Goal: Information Seeking & Learning: Learn about a topic

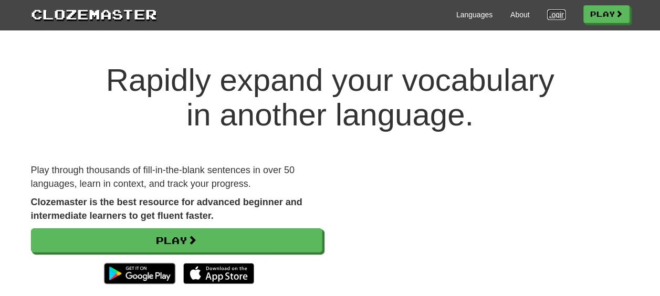
click at [554, 17] on link "Login" at bounding box center [556, 14] width 18 height 10
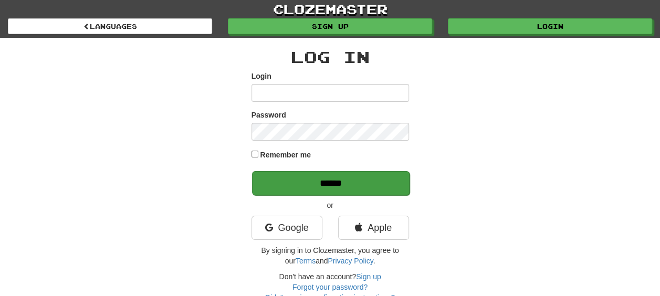
type input "**********"
click at [303, 191] on input "******" at bounding box center [330, 183] width 157 height 24
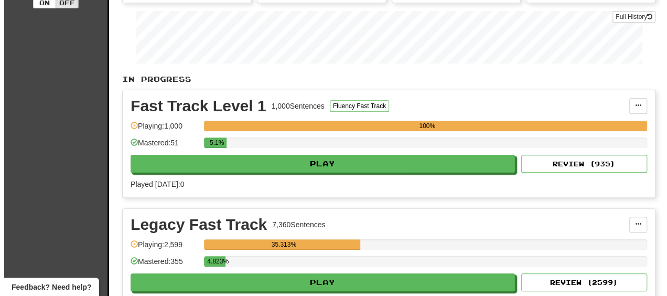
scroll to position [157, 0]
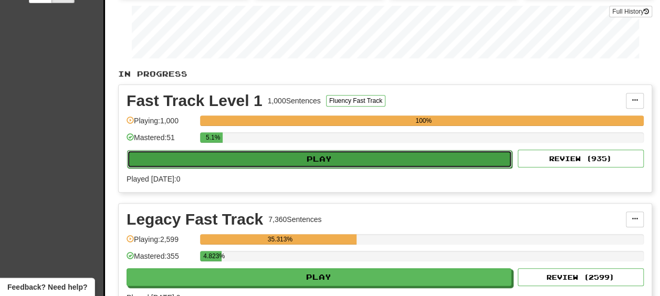
click at [199, 152] on button "Play" at bounding box center [319, 159] width 385 height 18
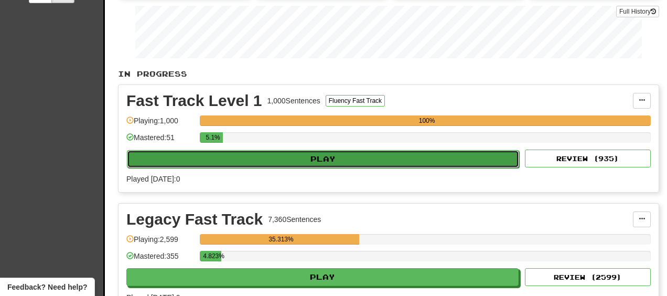
select select "**"
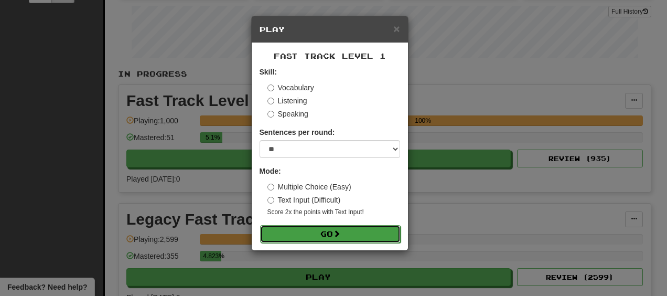
click at [305, 233] on button "Go" at bounding box center [330, 234] width 141 height 18
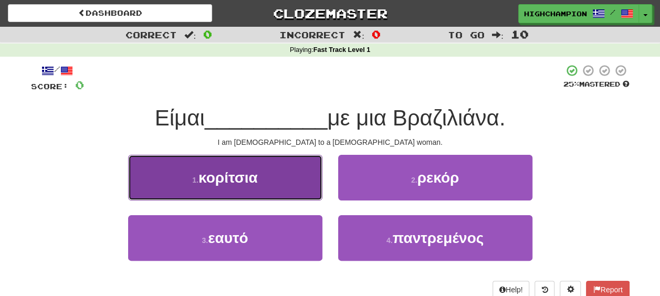
click at [222, 177] on span "κορίτσια" at bounding box center [227, 177] width 59 height 16
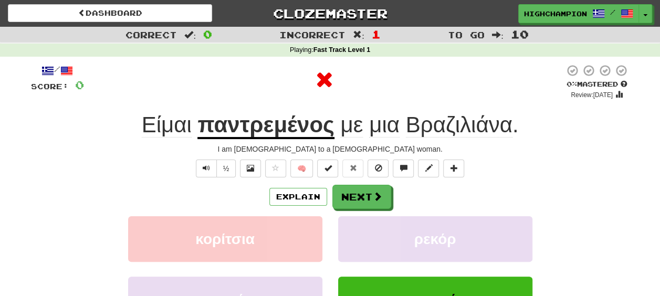
click at [453, 203] on div "Explain Next" at bounding box center [330, 197] width 598 height 24
click at [259, 131] on u "παντρεμένος" at bounding box center [265, 125] width 136 height 27
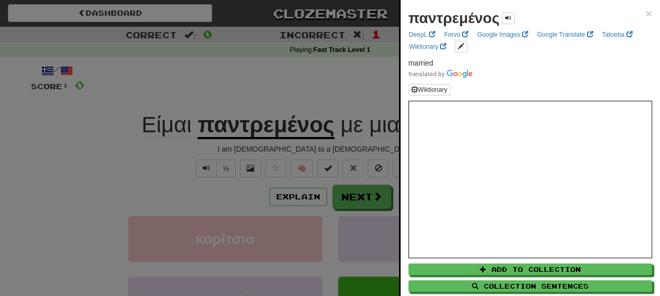
click at [158, 168] on div at bounding box center [330, 148] width 660 height 296
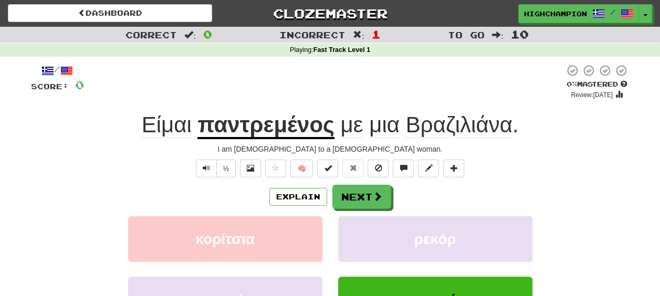
click at [407, 195] on div "Explain Next" at bounding box center [330, 197] width 598 height 24
click at [420, 192] on div "Explain Next" at bounding box center [330, 197] width 598 height 24
click at [429, 199] on div "Explain Next" at bounding box center [330, 197] width 598 height 24
click at [419, 193] on div "Explain Next" at bounding box center [330, 197] width 598 height 24
click at [407, 192] on div "Explain Next" at bounding box center [330, 197] width 598 height 24
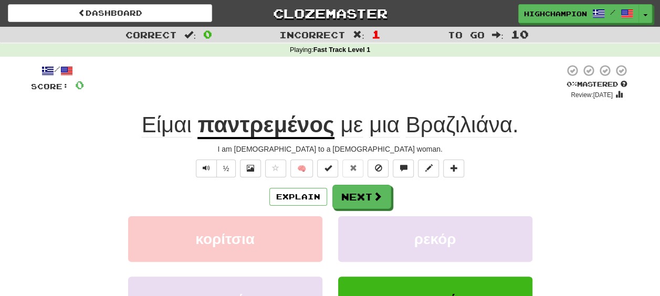
click at [408, 193] on div "Explain Next" at bounding box center [330, 197] width 598 height 24
click at [247, 124] on u "παντρεμένος" at bounding box center [265, 125] width 136 height 27
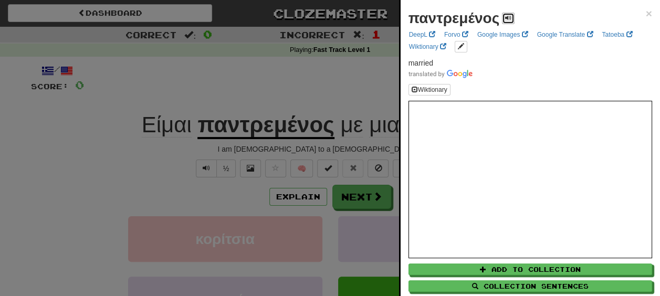
click at [506, 17] on span at bounding box center [508, 18] width 6 height 6
click at [505, 17] on span at bounding box center [508, 18] width 6 height 6
click at [509, 17] on span at bounding box center [508, 18] width 6 height 6
click at [299, 148] on div at bounding box center [330, 148] width 660 height 296
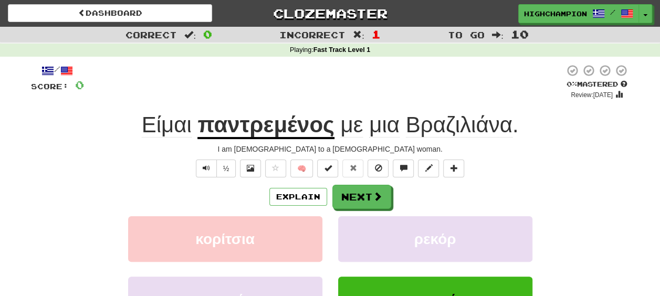
click at [351, 132] on span "με" at bounding box center [351, 124] width 23 height 25
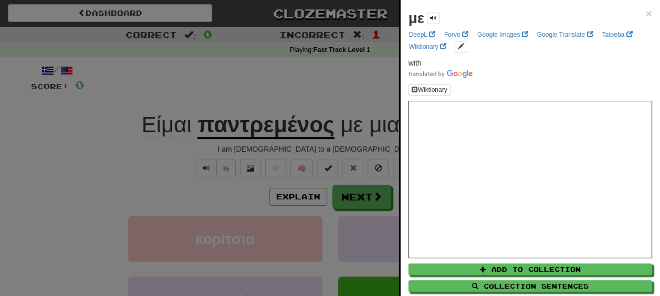
click at [354, 140] on div at bounding box center [330, 148] width 660 height 296
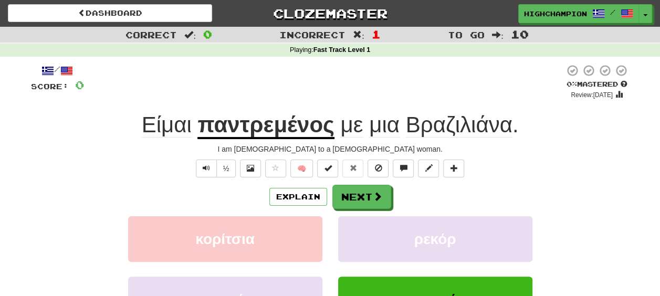
click at [389, 129] on span "μια" at bounding box center [384, 124] width 30 height 25
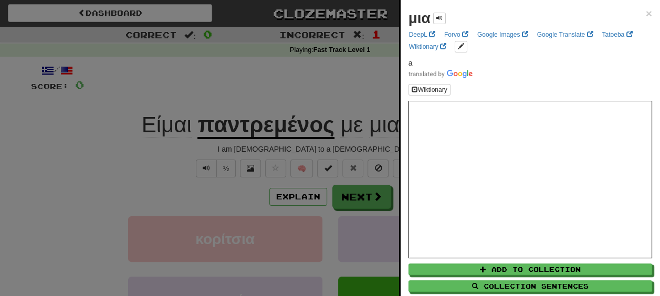
click at [365, 145] on div at bounding box center [330, 148] width 660 height 296
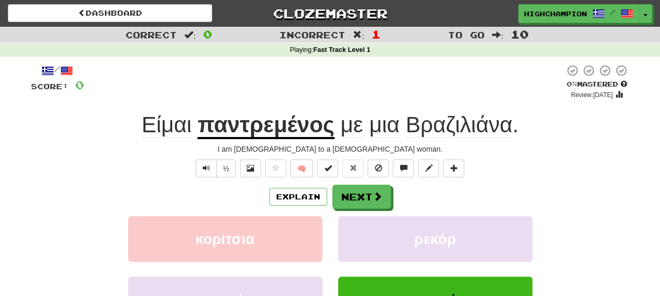
click at [438, 132] on span "Βραζιλιάνα" at bounding box center [459, 124] width 107 height 25
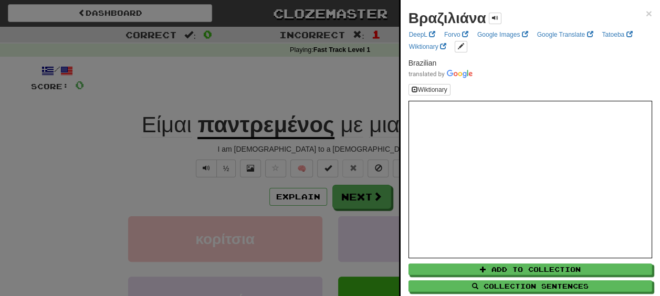
click at [498, 12] on div "Βραζιλιάνα" at bounding box center [454, 18] width 93 height 21
click at [496, 15] on span at bounding box center [495, 18] width 6 height 6
click at [171, 151] on div at bounding box center [330, 148] width 660 height 296
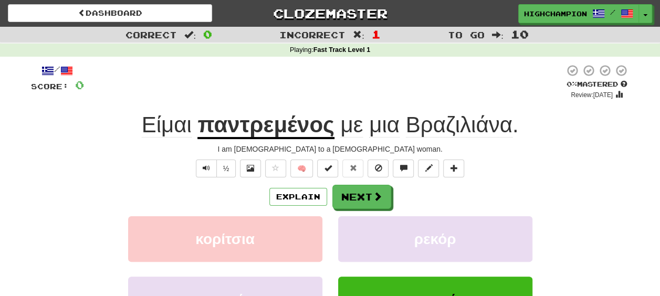
click at [163, 126] on span "Είμαι" at bounding box center [167, 124] width 50 height 25
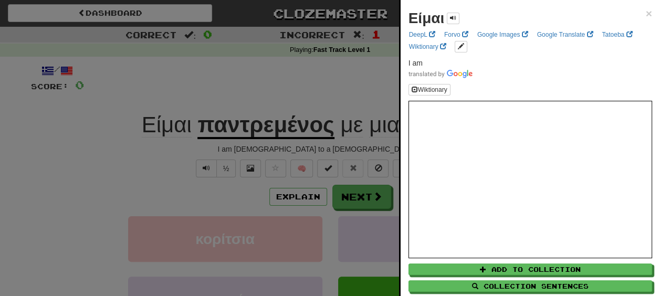
click at [206, 147] on div at bounding box center [330, 148] width 660 height 296
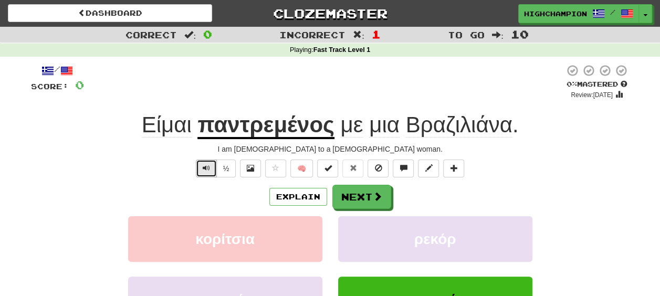
click at [206, 164] on span "Text-to-speech controls" at bounding box center [206, 167] width 7 height 7
click at [247, 130] on u "παντρεμένος" at bounding box center [265, 125] width 136 height 27
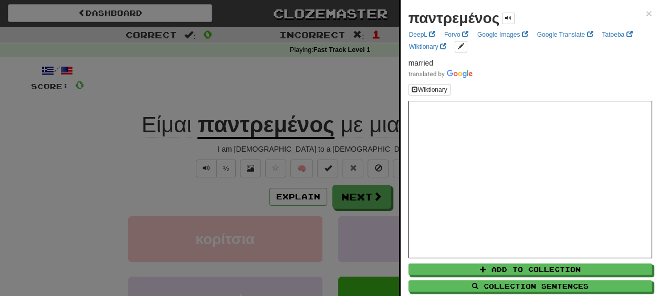
click at [305, 143] on div at bounding box center [330, 148] width 660 height 296
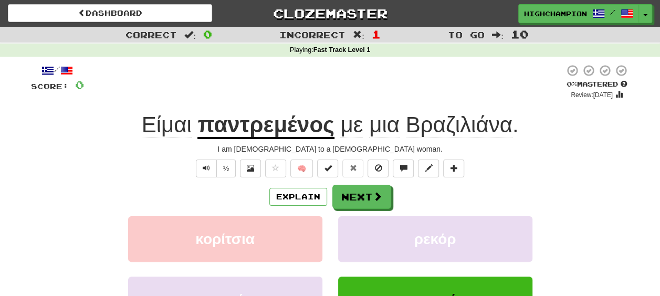
click at [352, 133] on span "με" at bounding box center [351, 124] width 23 height 25
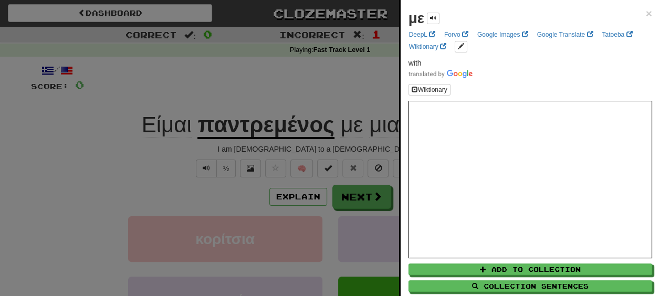
click at [345, 146] on div at bounding box center [330, 148] width 660 height 296
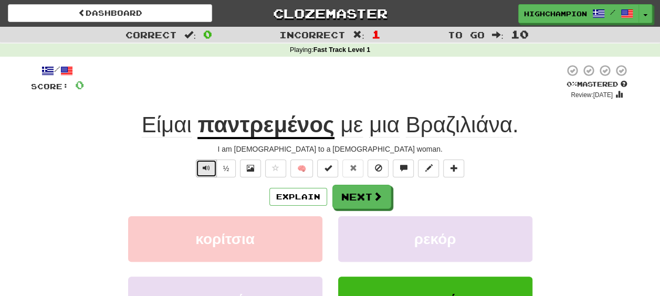
click at [205, 168] on span "Text-to-speech controls" at bounding box center [206, 167] width 7 height 7
click at [358, 197] on button "Next" at bounding box center [362, 197] width 59 height 24
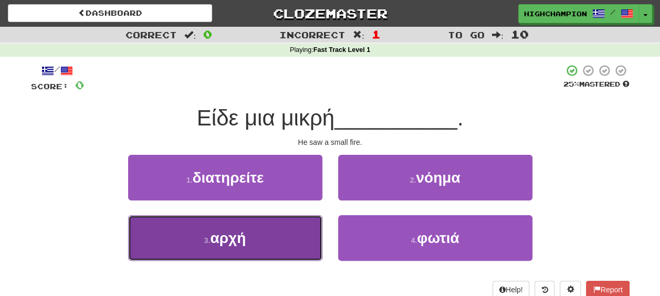
click at [229, 245] on span "αρχή" at bounding box center [228, 238] width 36 height 16
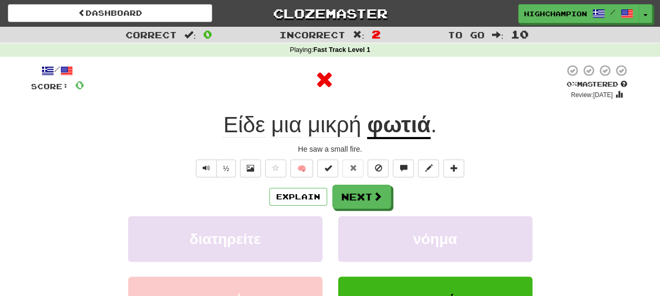
click at [419, 195] on div "Explain Next" at bounding box center [330, 197] width 598 height 24
click at [384, 131] on u "φωτιά" at bounding box center [398, 125] width 63 height 27
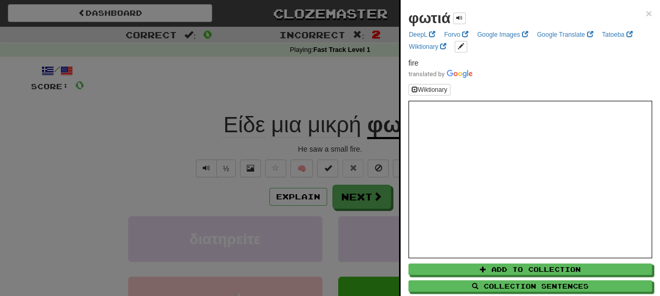
click at [364, 148] on div at bounding box center [330, 148] width 660 height 296
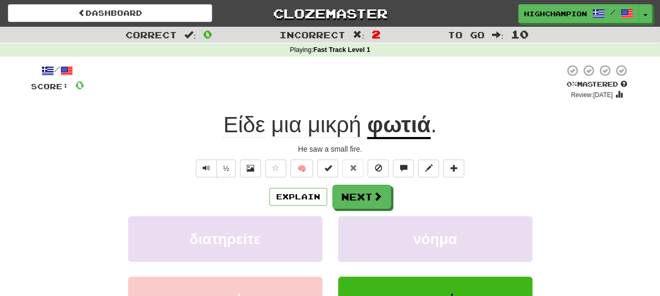
click at [243, 130] on span "Είδε" at bounding box center [243, 124] width 41 height 25
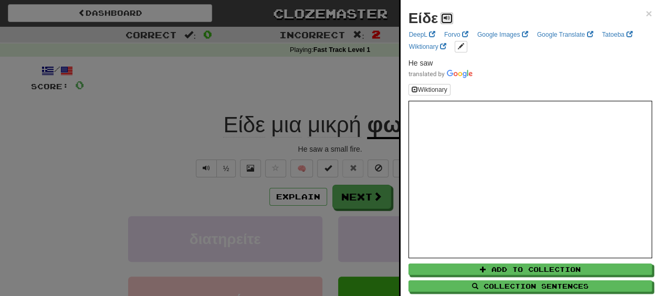
click at [446, 17] on span at bounding box center [446, 18] width 6 height 6
click at [329, 142] on div at bounding box center [330, 148] width 660 height 296
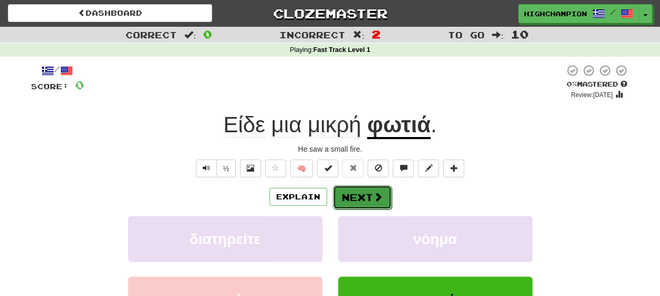
click at [354, 187] on button "Next" at bounding box center [362, 197] width 59 height 24
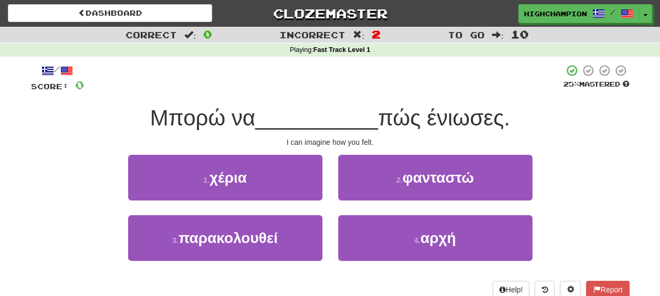
click at [578, 209] on div "1 . χέρια 2 . φανταστώ" at bounding box center [330, 185] width 630 height 60
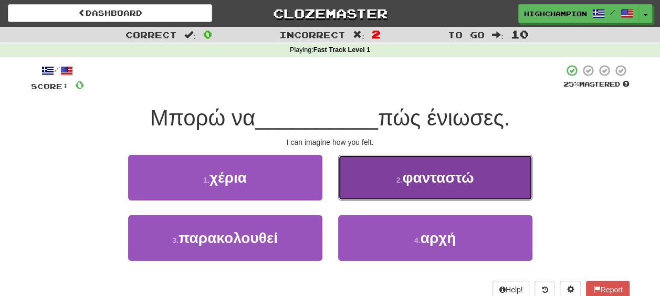
click at [449, 185] on span "φανταστώ" at bounding box center [437, 177] width 71 height 16
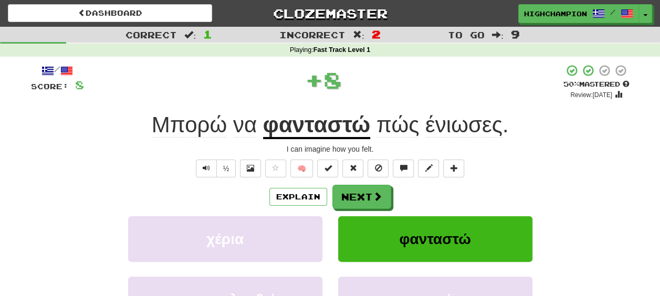
click at [437, 192] on div "Explain Next" at bounding box center [330, 197] width 598 height 24
click at [334, 132] on u "φανταστώ" at bounding box center [316, 125] width 107 height 27
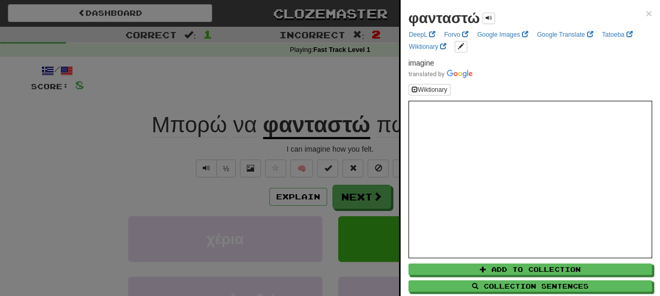
click at [319, 141] on div at bounding box center [330, 148] width 660 height 296
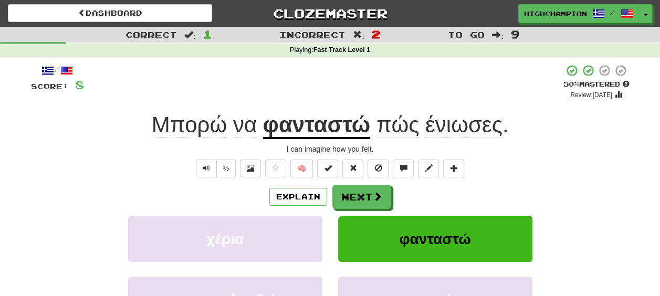
click at [169, 128] on span "Μπορώ" at bounding box center [189, 124] width 75 height 25
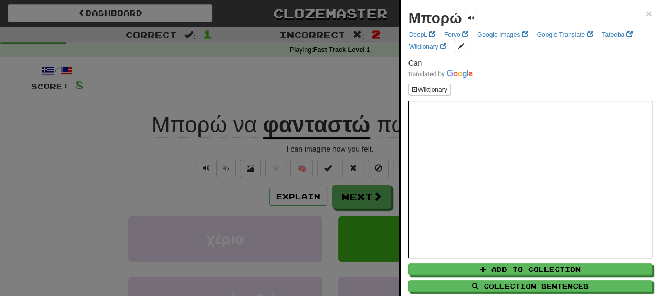
drag, startPoint x: 271, startPoint y: 149, endPoint x: 288, endPoint y: 149, distance: 16.8
click at [271, 149] on div at bounding box center [330, 148] width 660 height 296
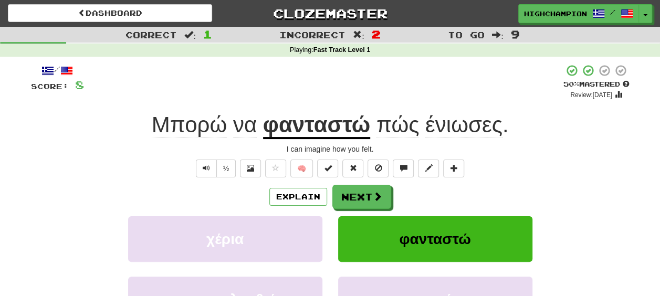
click at [403, 126] on span "πώς" at bounding box center [397, 124] width 43 height 25
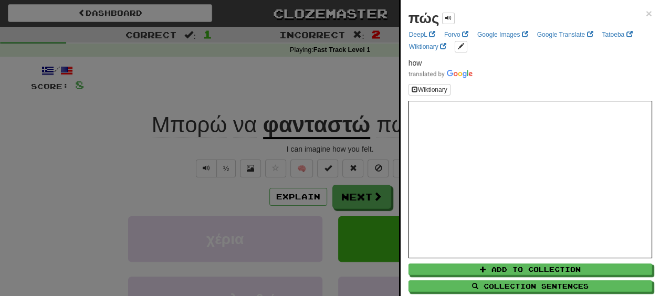
click at [368, 142] on div at bounding box center [330, 148] width 660 height 296
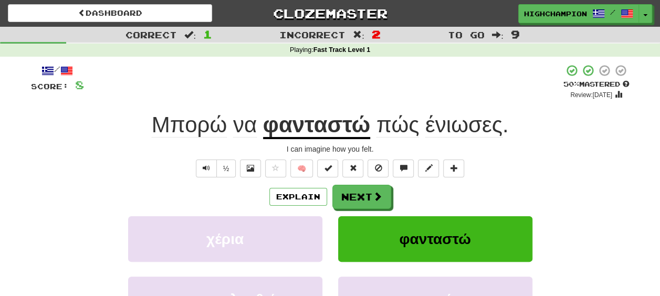
click at [446, 129] on span "ένιωσες" at bounding box center [463, 124] width 77 height 25
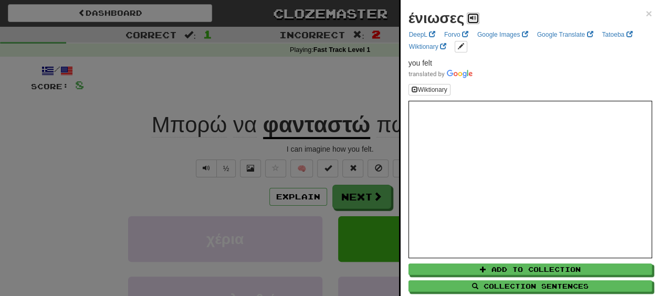
click at [476, 17] on button at bounding box center [473, 19] width 13 height 12
click at [362, 147] on div at bounding box center [330, 148] width 660 height 296
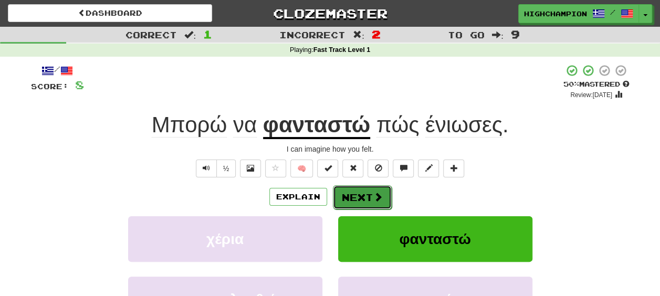
click at [361, 193] on button "Next" at bounding box center [362, 197] width 59 height 24
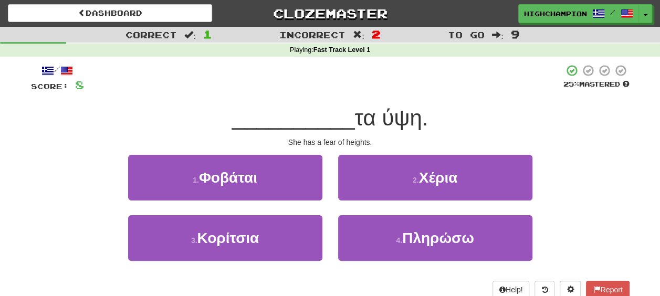
click at [475, 207] on div "2 . Χέρια" at bounding box center [435, 185] width 210 height 60
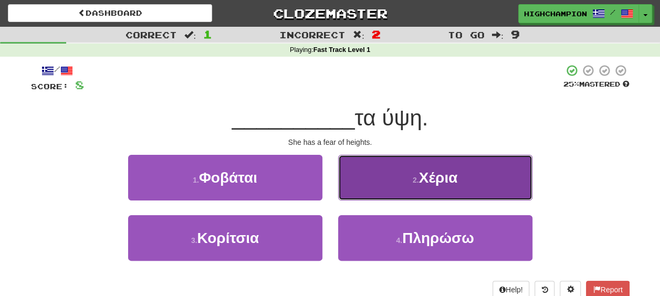
click at [452, 194] on button "2 . Χέρια" at bounding box center [435, 178] width 194 height 46
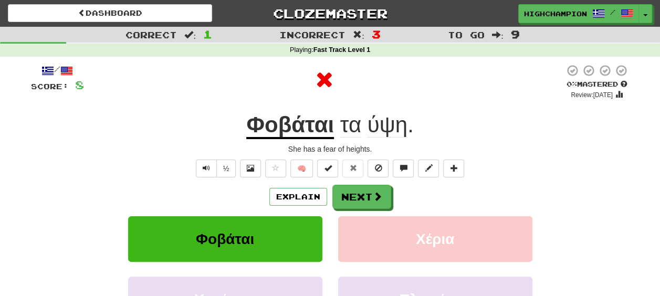
click at [290, 124] on u "Φοβάται" at bounding box center [290, 125] width 88 height 27
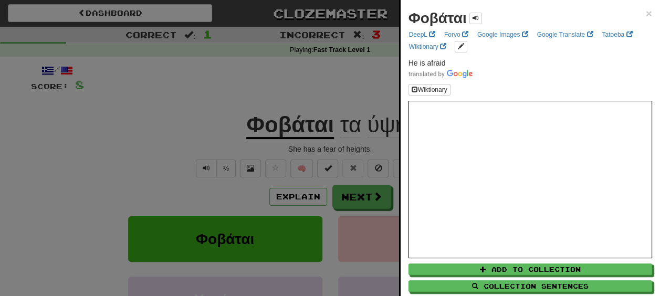
click at [320, 145] on div at bounding box center [330, 148] width 660 height 296
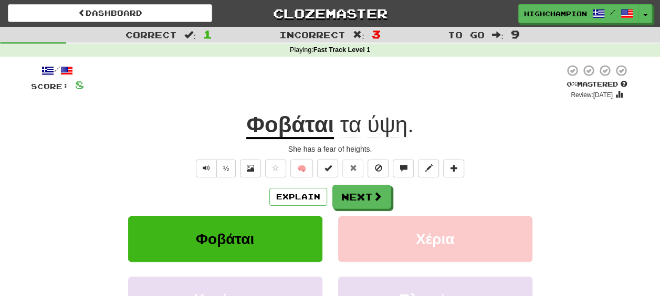
click at [385, 130] on span "ύψη" at bounding box center [387, 124] width 40 height 25
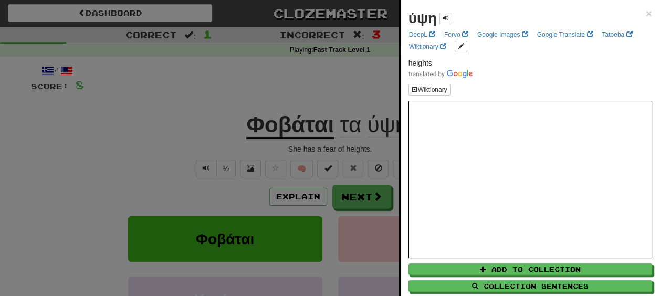
click at [353, 143] on div at bounding box center [330, 148] width 660 height 296
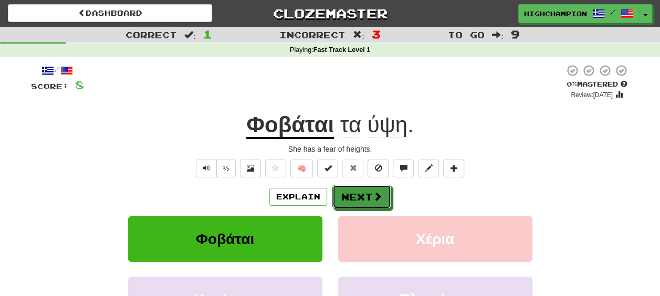
click at [356, 187] on button "Next" at bounding box center [361, 197] width 59 height 24
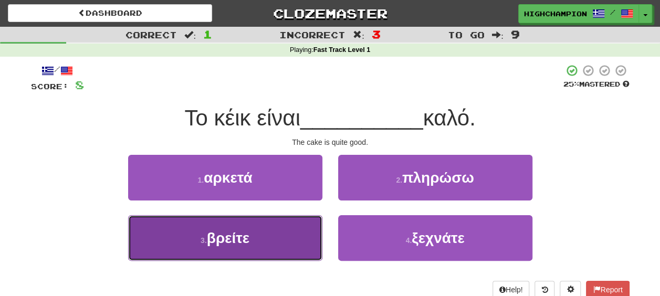
click at [259, 239] on button "3 . βρείτε" at bounding box center [225, 238] width 194 height 46
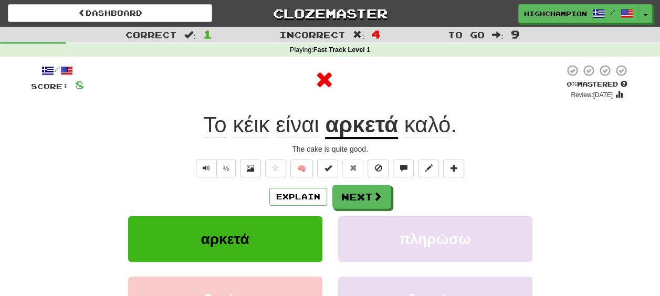
click at [411, 196] on div "Explain Next" at bounding box center [330, 197] width 598 height 24
click at [359, 138] on u "αρκετά" at bounding box center [361, 125] width 73 height 27
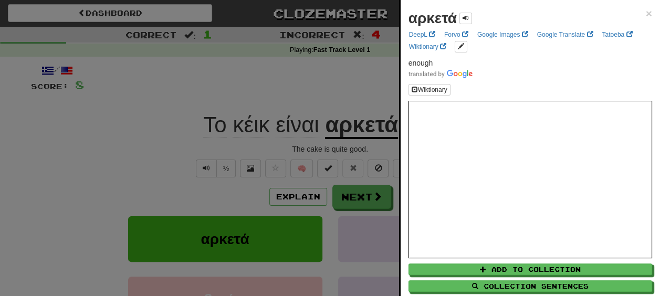
click at [354, 147] on div at bounding box center [330, 148] width 660 height 296
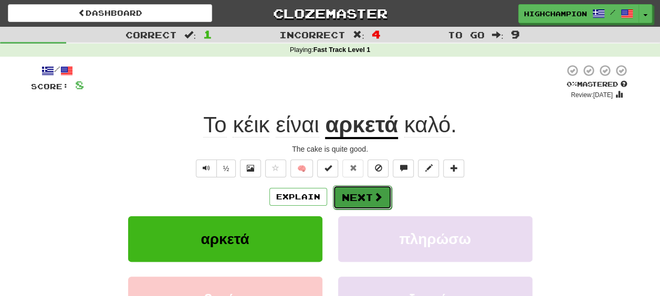
click at [355, 192] on button "Next" at bounding box center [362, 197] width 59 height 24
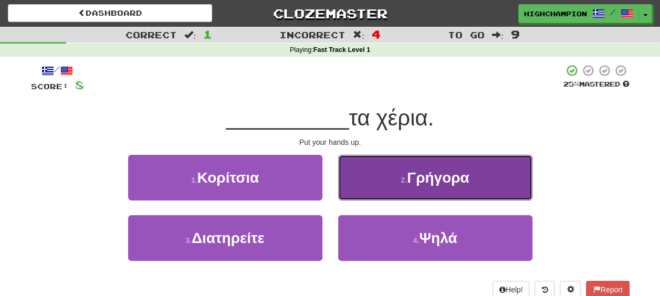
click at [471, 194] on button "2 . Γρήγορα" at bounding box center [435, 178] width 194 height 46
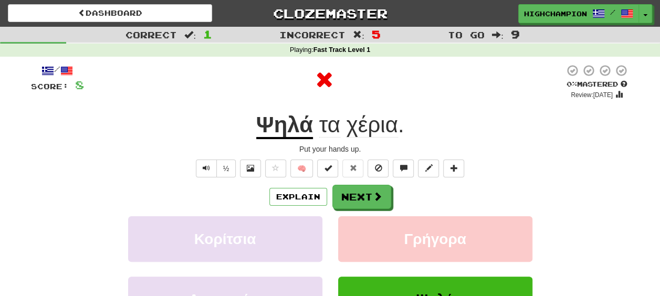
click at [289, 125] on u "Ψηλά" at bounding box center [284, 125] width 57 height 27
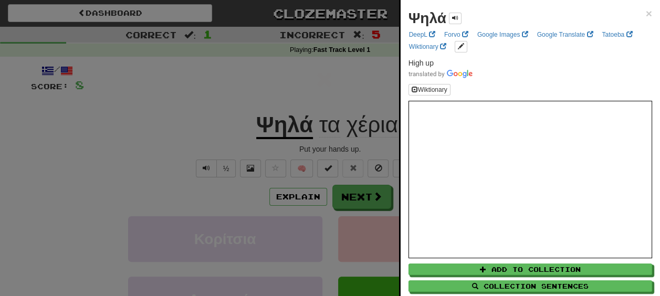
click at [340, 144] on div at bounding box center [330, 148] width 660 height 296
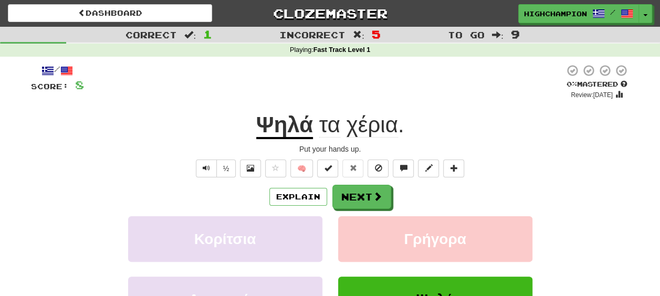
click at [367, 130] on span "χέρια" at bounding box center [371, 124] width 51 height 25
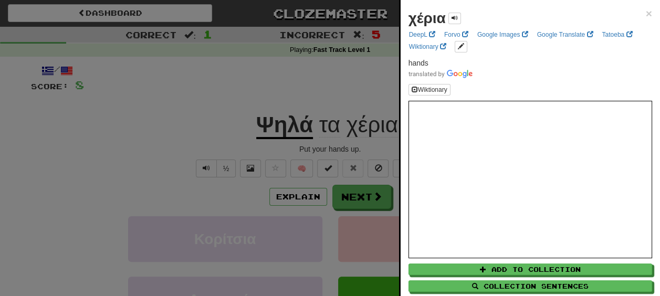
click at [346, 143] on div at bounding box center [330, 148] width 660 height 296
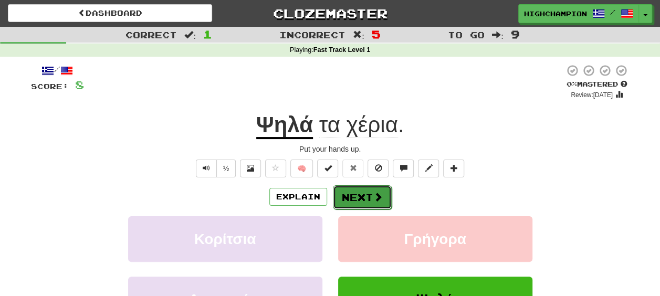
click at [374, 192] on span at bounding box center [377, 196] width 9 height 9
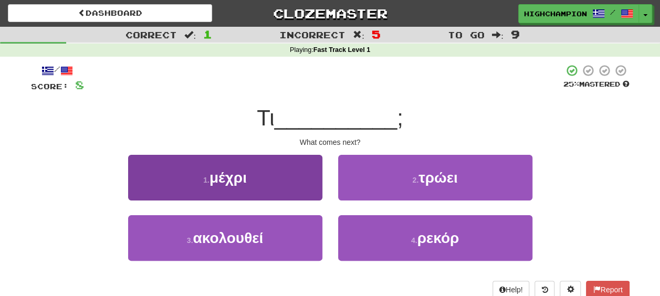
drag, startPoint x: 290, startPoint y: 153, endPoint x: 288, endPoint y: 160, distance: 7.3
click at [290, 154] on div "/ Score: 8 25 % Mastered Τι __________ ; What comes next? 1 . μέχρι 2 . τρώει 3…" at bounding box center [330, 181] width 598 height 235
click at [284, 177] on button "1 . μέχρι" at bounding box center [225, 178] width 194 height 46
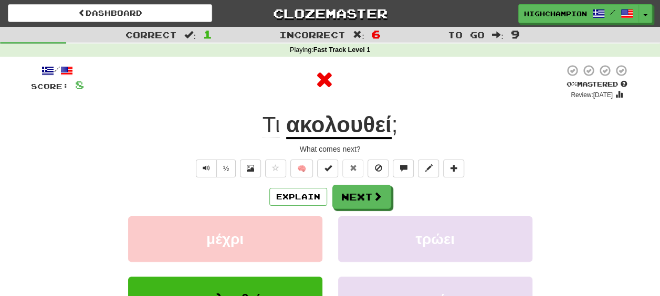
click at [437, 189] on div "Explain Next" at bounding box center [330, 197] width 598 height 24
click at [336, 126] on u "ακολουθεί" at bounding box center [338, 125] width 105 height 27
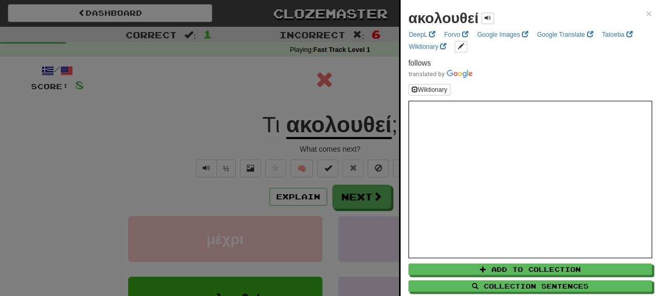
click at [352, 139] on div at bounding box center [330, 148] width 660 height 296
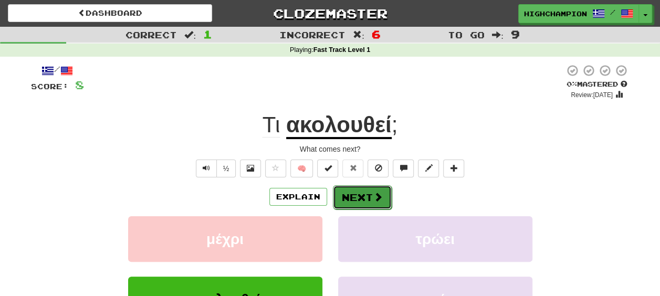
click at [354, 195] on button "Next" at bounding box center [362, 197] width 59 height 24
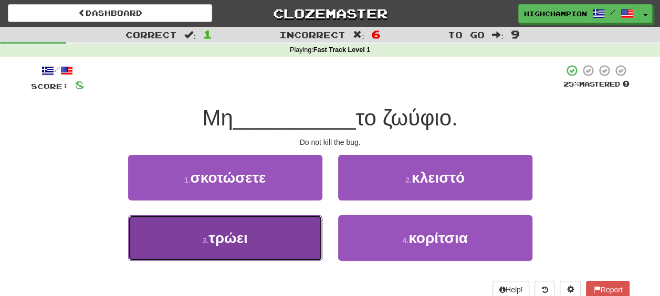
click at [257, 241] on button "3 . τρώει" at bounding box center [225, 238] width 194 height 46
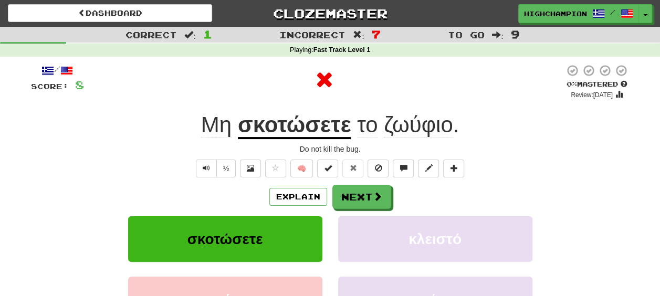
click at [438, 186] on div "Explain Next" at bounding box center [330, 197] width 598 height 24
click at [298, 118] on u "σκοτώσετε" at bounding box center [294, 125] width 113 height 27
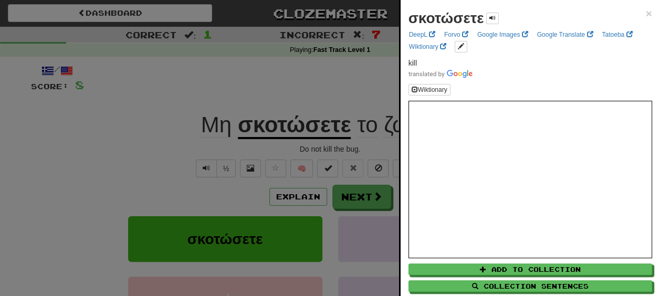
click at [332, 158] on div at bounding box center [330, 148] width 660 height 296
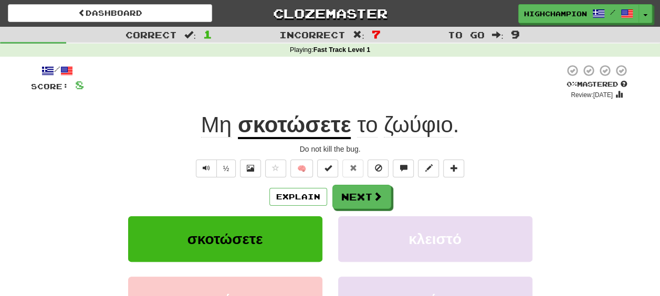
click at [416, 131] on span "ζωύφιο" at bounding box center [418, 124] width 69 height 25
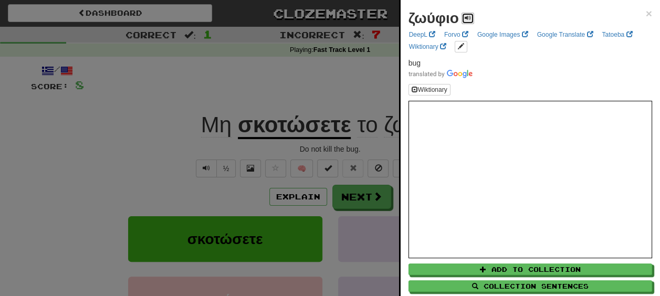
click at [467, 15] on span at bounding box center [467, 18] width 6 height 6
click at [351, 143] on div at bounding box center [330, 148] width 660 height 296
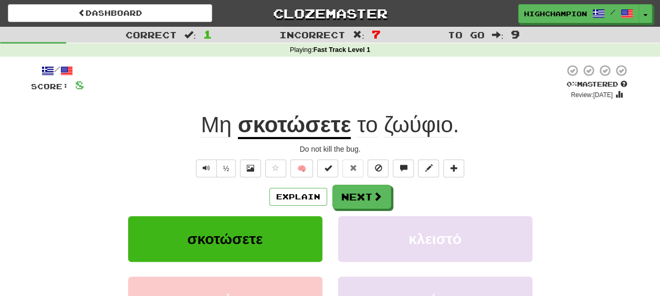
click at [211, 122] on span "Μη" at bounding box center [216, 124] width 30 height 25
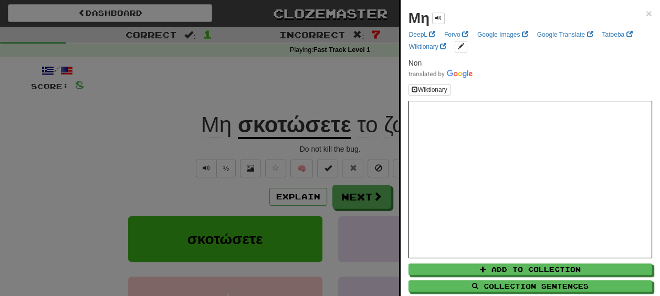
click at [284, 143] on div at bounding box center [330, 148] width 660 height 296
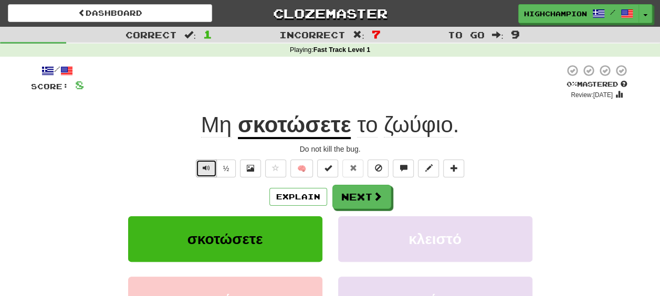
click at [205, 162] on button "Text-to-speech controls" at bounding box center [206, 169] width 21 height 18
click at [354, 191] on button "Next" at bounding box center [362, 197] width 59 height 24
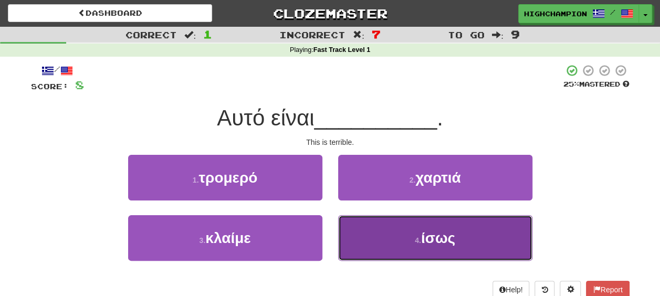
click at [470, 237] on button "4 . ίσως" at bounding box center [435, 238] width 194 height 46
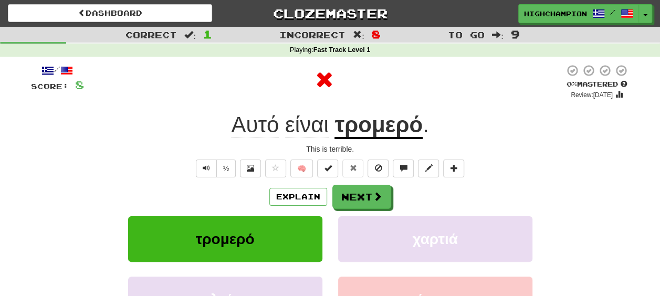
click at [433, 195] on div "Explain Next" at bounding box center [330, 197] width 598 height 24
click at [360, 194] on button "Next" at bounding box center [362, 197] width 59 height 24
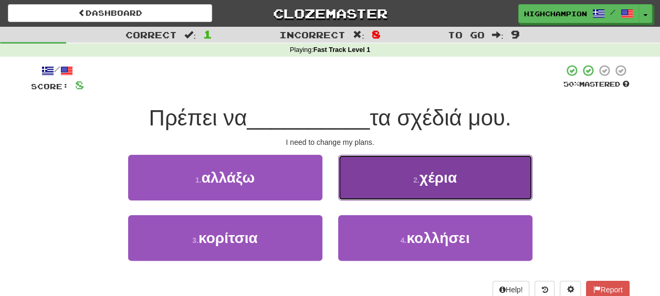
click at [408, 185] on button "2 . χέρια" at bounding box center [435, 178] width 194 height 46
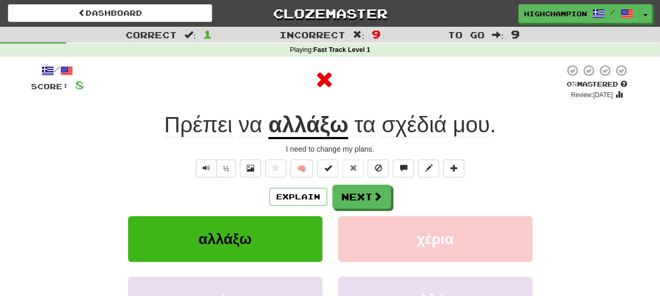
click at [316, 130] on u "αλλάξω" at bounding box center [308, 125] width 80 height 27
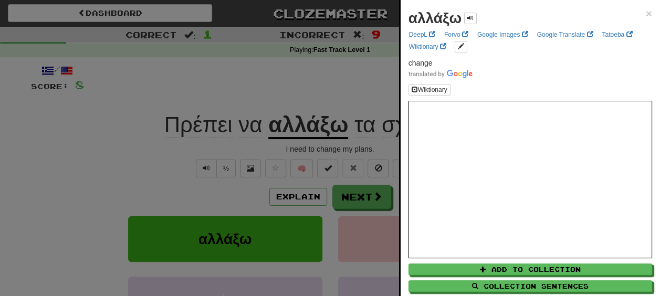
click at [332, 144] on div at bounding box center [330, 148] width 660 height 296
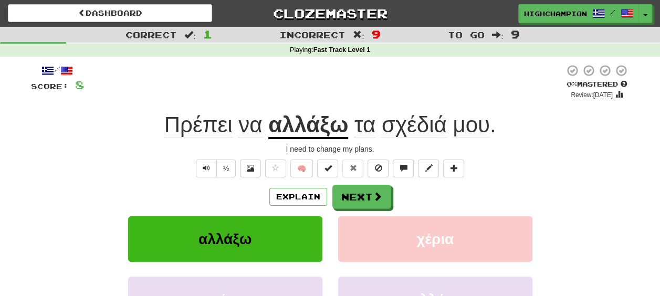
click at [412, 128] on span "σχέδιά" at bounding box center [413, 124] width 65 height 25
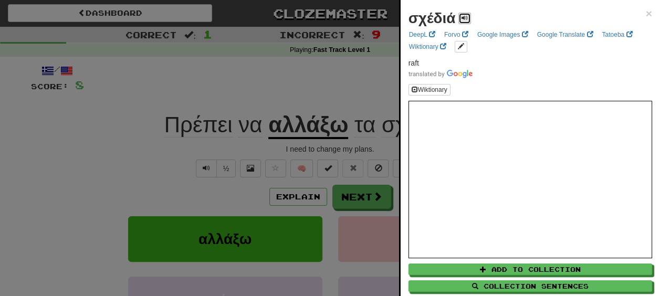
click at [462, 20] on span at bounding box center [464, 18] width 6 height 6
click at [305, 147] on div at bounding box center [330, 148] width 660 height 296
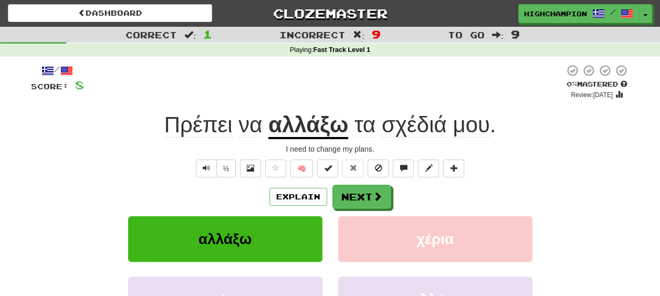
click at [209, 125] on span "Πρέπει" at bounding box center [198, 124] width 68 height 25
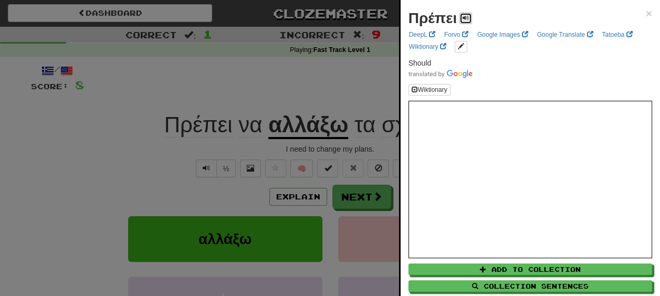
click at [463, 19] on span at bounding box center [465, 18] width 6 height 6
click at [266, 147] on div at bounding box center [330, 148] width 660 height 296
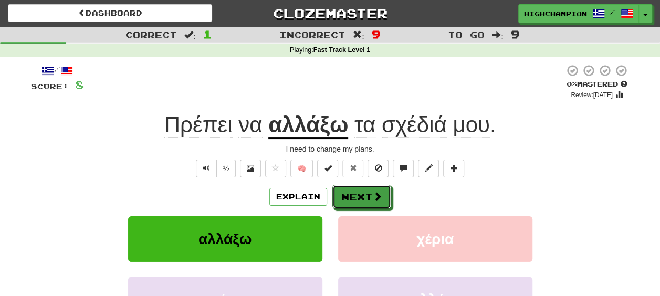
click at [347, 202] on button "Next" at bounding box center [361, 197] width 59 height 24
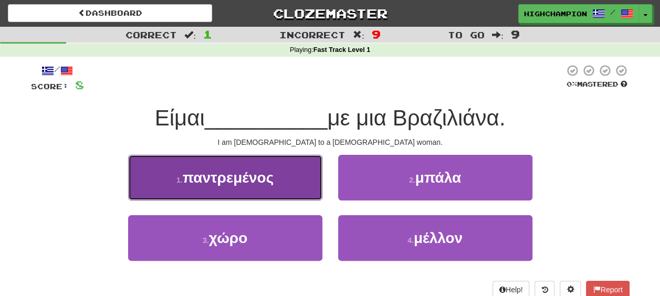
click at [208, 183] on span "παντρεμένος" at bounding box center [228, 177] width 91 height 16
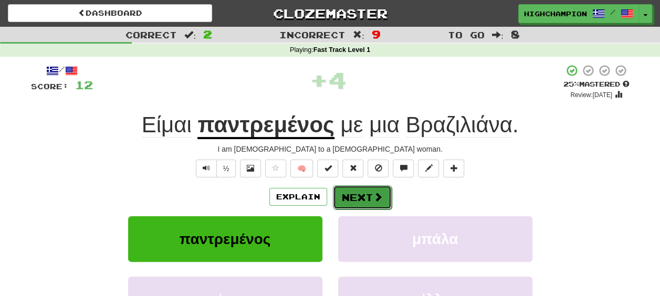
click at [366, 191] on button "Next" at bounding box center [362, 197] width 59 height 24
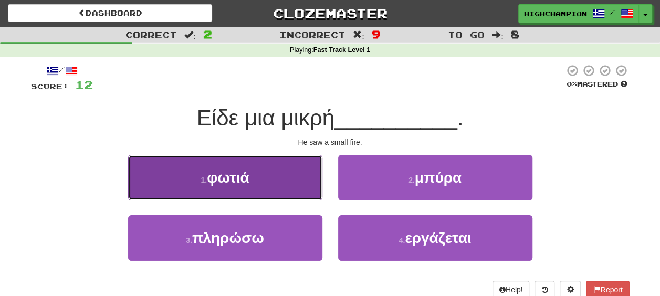
click at [247, 174] on span "φωτιά" at bounding box center [228, 177] width 42 height 16
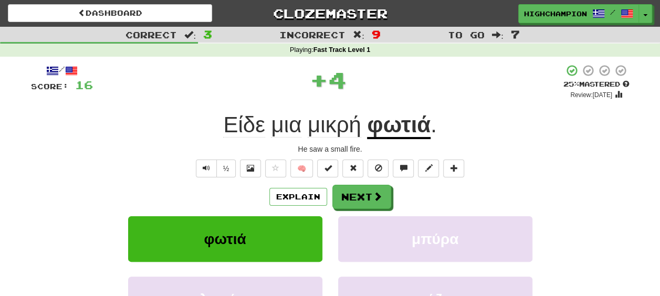
click at [428, 190] on div "Explain Next" at bounding box center [330, 197] width 598 height 24
click at [354, 194] on button "Next" at bounding box center [362, 197] width 59 height 24
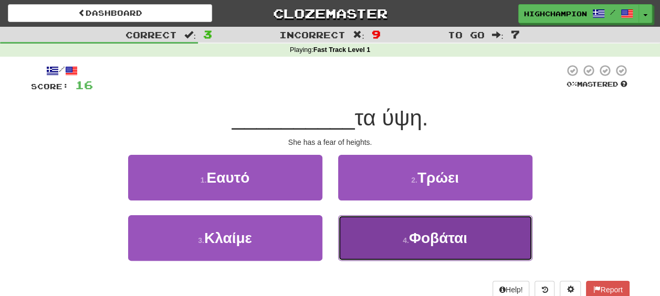
click at [442, 233] on span "Φοβάται" at bounding box center [438, 238] width 58 height 16
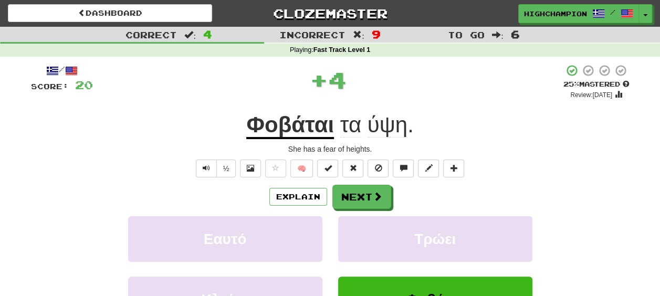
click at [408, 187] on div "Explain Next" at bounding box center [330, 197] width 598 height 24
click at [358, 202] on button "Next" at bounding box center [362, 197] width 59 height 24
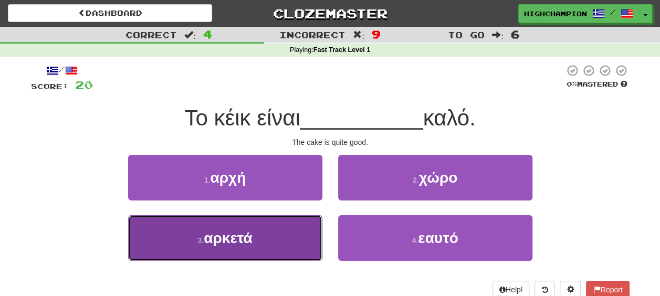
click at [209, 240] on span "αρκετά" at bounding box center [228, 238] width 48 height 16
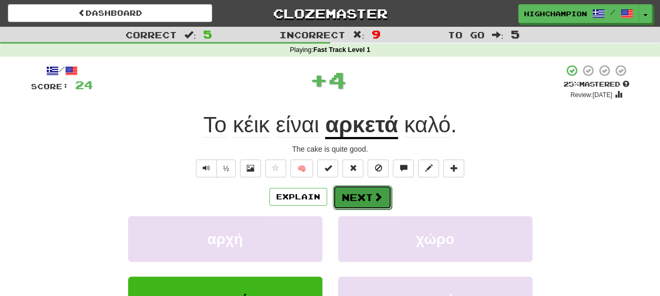
click at [384, 208] on button "Next" at bounding box center [362, 197] width 59 height 24
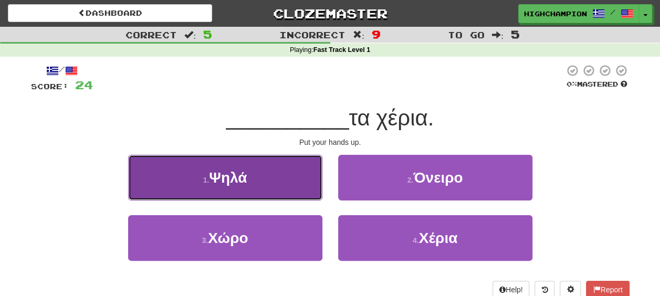
click at [268, 181] on button "1 . Ψηλά" at bounding box center [225, 178] width 194 height 46
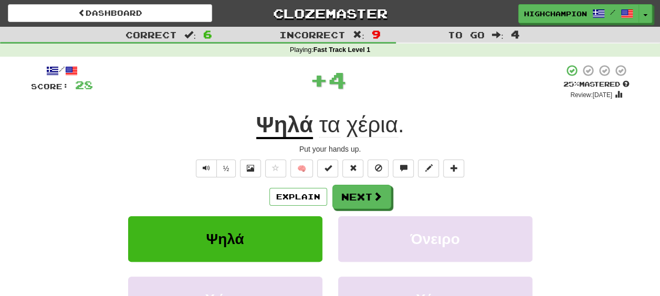
click at [404, 195] on div "Explain Next" at bounding box center [330, 197] width 598 height 24
click at [342, 193] on button "Next" at bounding box center [362, 197] width 59 height 24
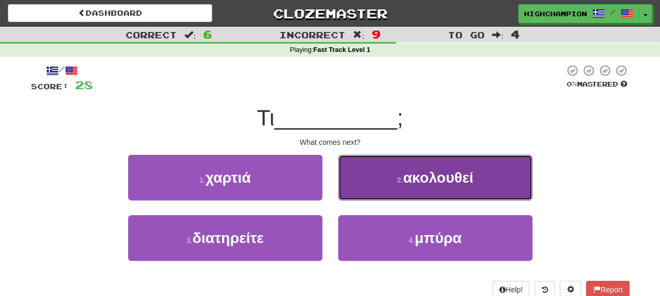
click at [486, 184] on button "2 . ακολουθεί" at bounding box center [435, 178] width 194 height 46
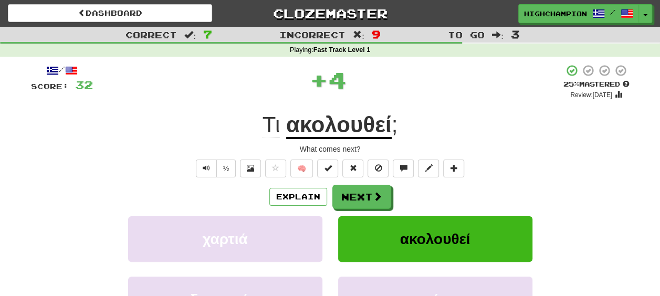
click at [432, 190] on div "Explain Next" at bounding box center [330, 197] width 598 height 24
click at [358, 194] on button "Next" at bounding box center [362, 197] width 59 height 24
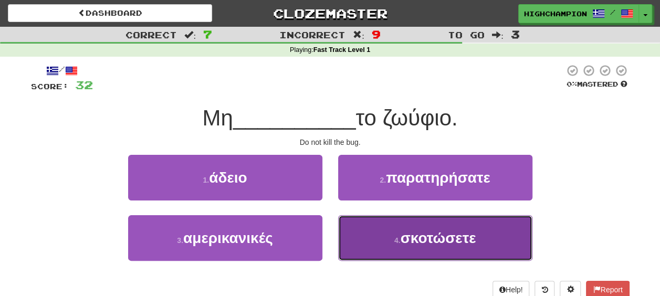
click at [455, 237] on span "σκοτώσετε" at bounding box center [438, 238] width 76 height 16
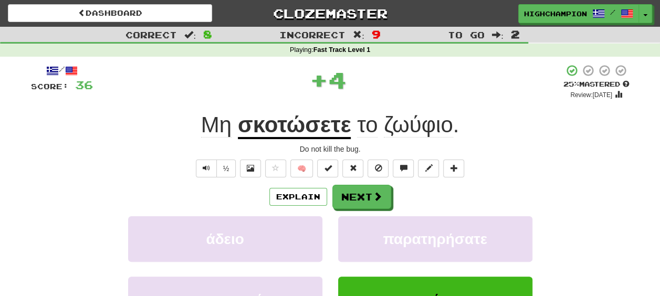
click at [406, 199] on div "Explain Next" at bounding box center [330, 197] width 598 height 24
click at [356, 193] on button "Next" at bounding box center [362, 197] width 59 height 24
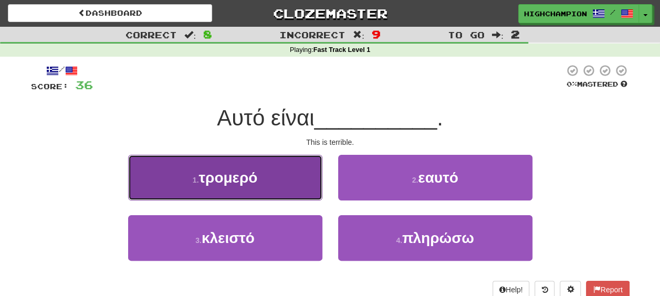
click at [241, 188] on button "1 . τρομερό" at bounding box center [225, 178] width 194 height 46
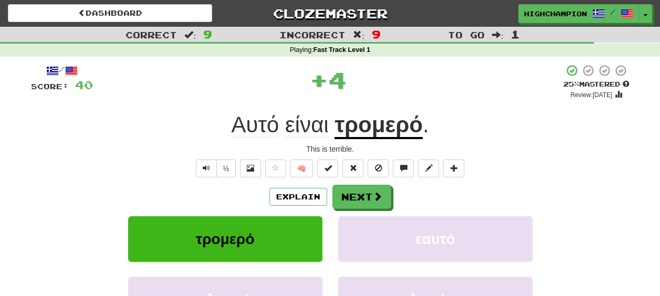
click at [446, 195] on div "Explain Next" at bounding box center [330, 197] width 598 height 24
click at [348, 194] on button "Next" at bounding box center [362, 197] width 59 height 24
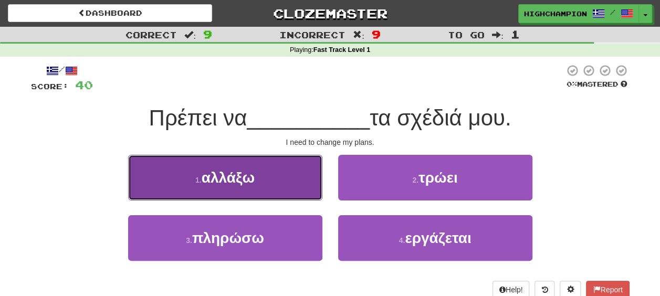
click at [204, 190] on button "1 . αλλάξω" at bounding box center [225, 178] width 194 height 46
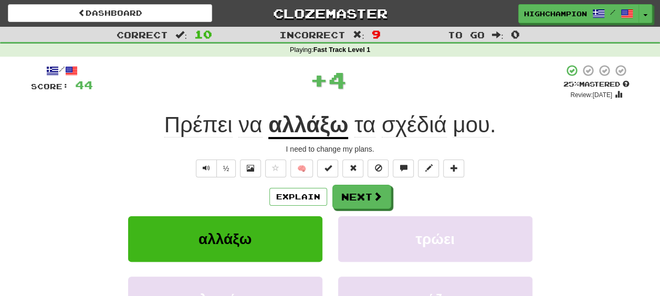
click at [431, 192] on div "Explain Next" at bounding box center [330, 197] width 598 height 24
click at [316, 130] on u "αλλάξω" at bounding box center [308, 125] width 80 height 27
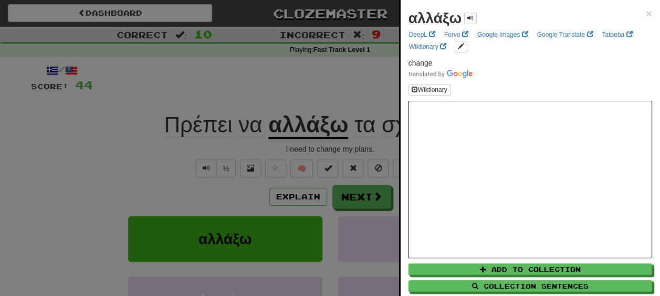
click at [334, 144] on div at bounding box center [330, 148] width 660 height 296
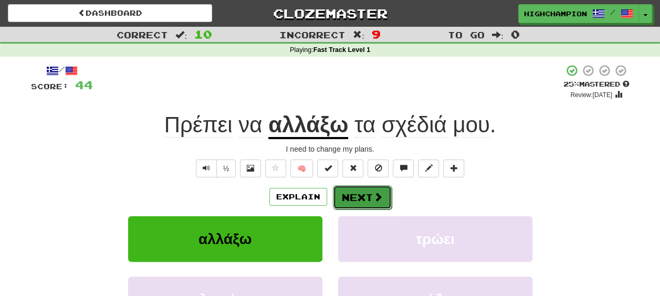
click at [369, 198] on button "Next" at bounding box center [362, 197] width 59 height 24
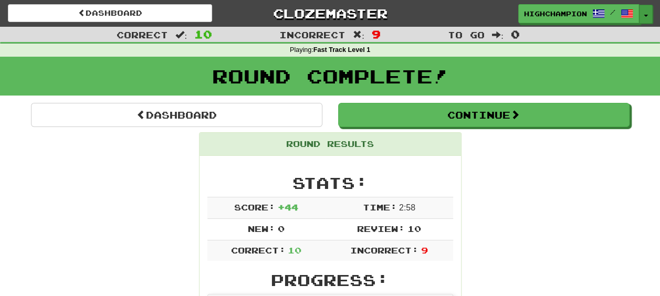
click at [641, 9] on button "Toggle Dropdown" at bounding box center [646, 14] width 14 height 19
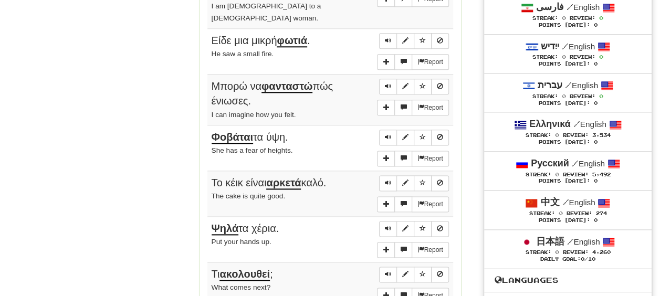
scroll to position [608, 0]
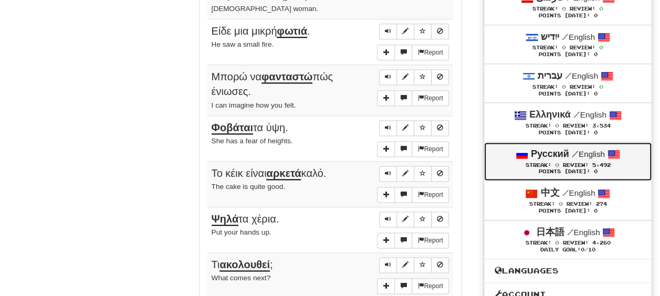
click at [591, 154] on small "/ English" at bounding box center [587, 154] width 33 height 9
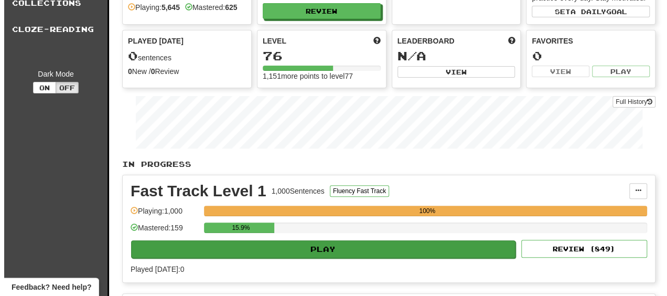
scroll to position [105, 0]
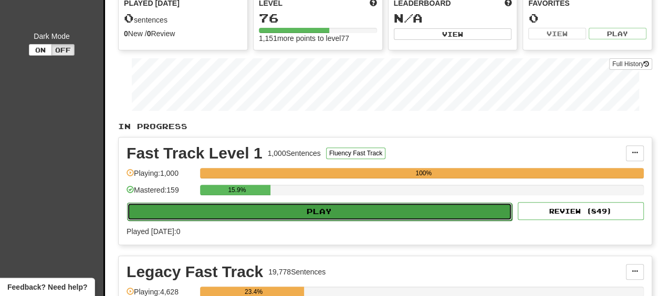
click at [188, 213] on button "Play" at bounding box center [319, 212] width 385 height 18
select select "**"
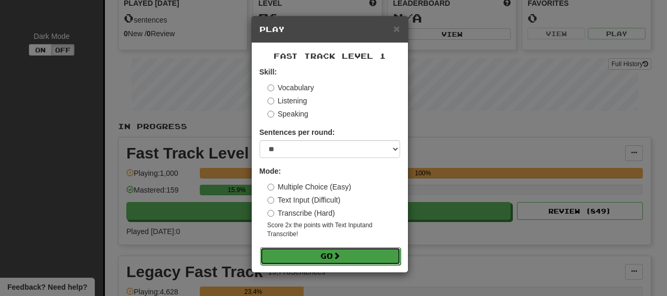
click at [299, 250] on button "Go" at bounding box center [330, 256] width 141 height 18
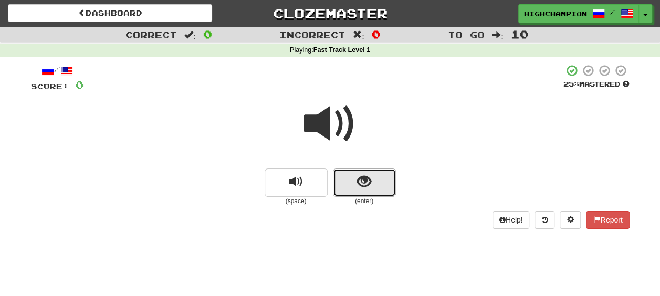
click at [345, 182] on button "show sentence" at bounding box center [364, 182] width 63 height 28
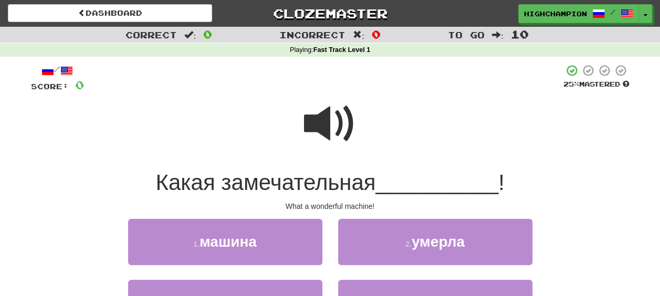
click at [319, 125] on span at bounding box center [330, 124] width 52 height 52
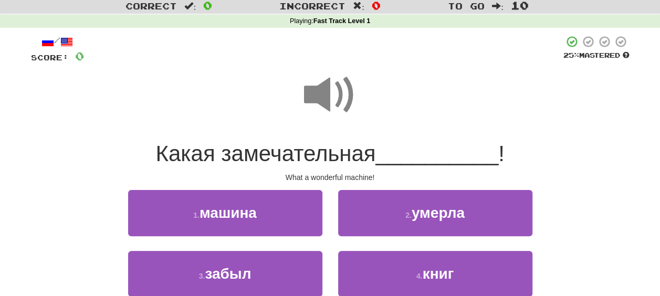
scroll to position [52, 0]
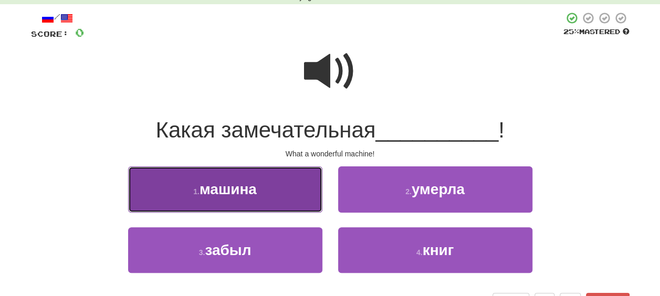
click at [264, 194] on button "1 . машина" at bounding box center [225, 189] width 194 height 46
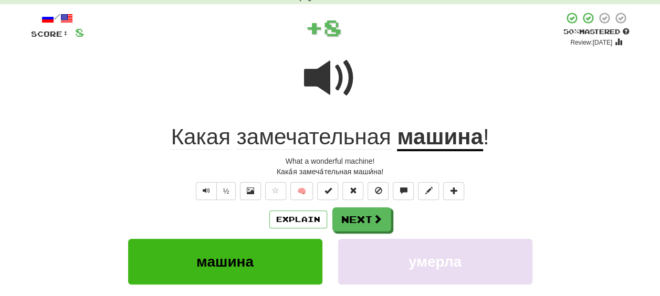
click at [466, 219] on div "Explain Next" at bounding box center [330, 219] width 598 height 24
click at [270, 137] on span "замечательная" at bounding box center [313, 136] width 154 height 25
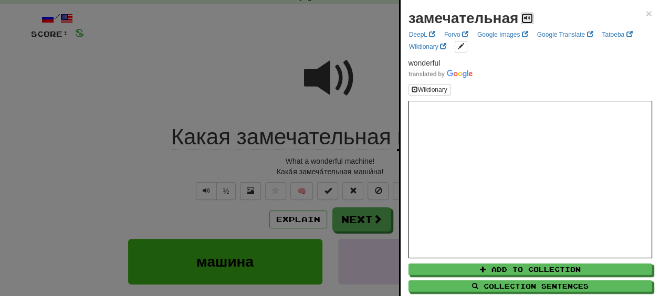
click at [524, 14] on button at bounding box center [527, 19] width 13 height 12
click at [341, 164] on div at bounding box center [330, 148] width 660 height 296
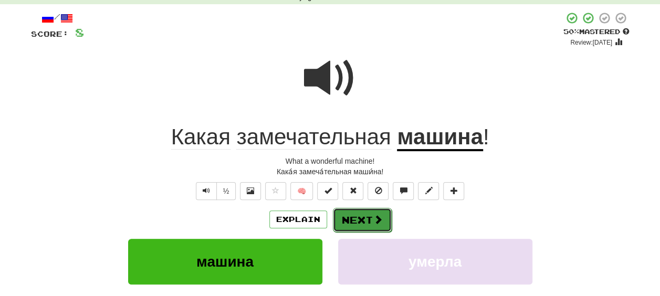
click at [367, 220] on button "Next" at bounding box center [362, 220] width 59 height 24
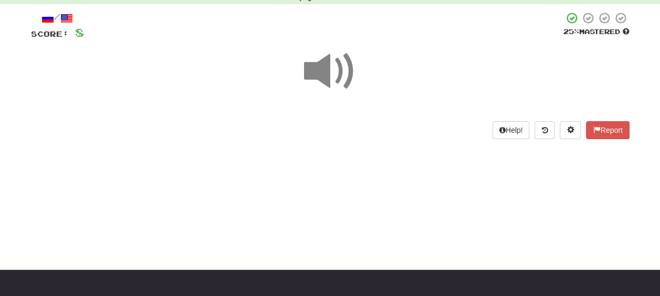
click at [607, 148] on div "/ Score: 8 25 % Mastered Help! Report" at bounding box center [330, 78] width 598 height 149
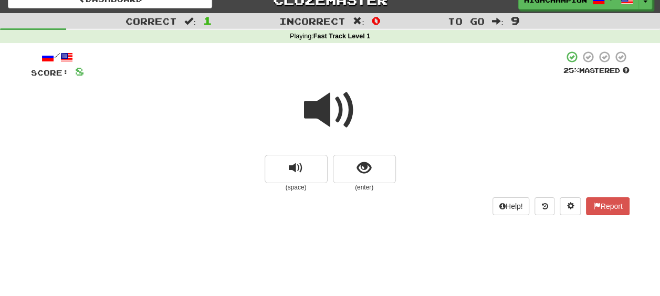
scroll to position [26, 0]
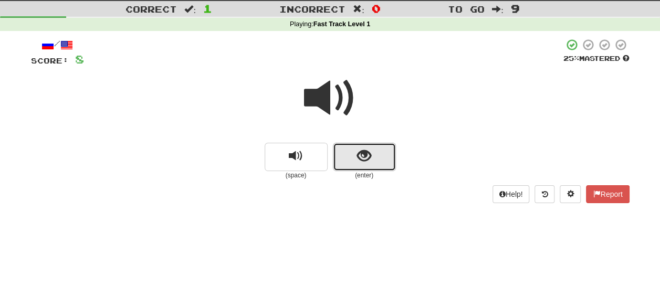
click at [370, 160] on span "show sentence" at bounding box center [364, 156] width 14 height 14
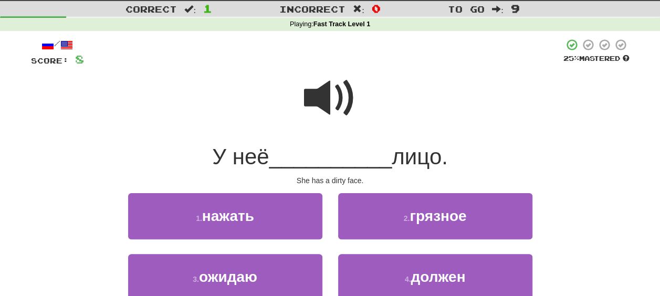
click at [311, 88] on span at bounding box center [330, 98] width 52 height 52
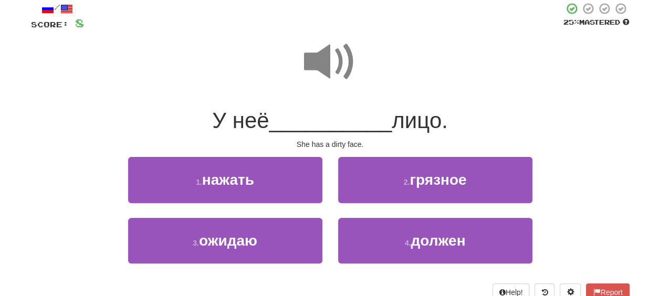
scroll to position [78, 0]
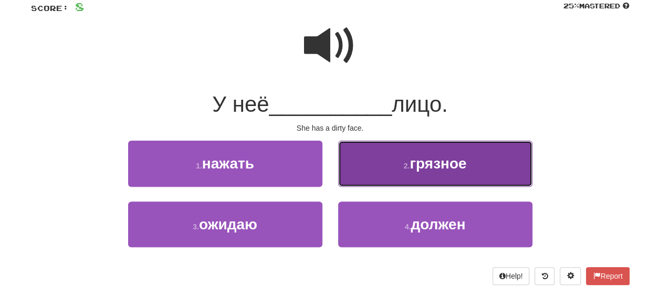
click at [420, 166] on span "грязное" at bounding box center [437, 163] width 57 height 16
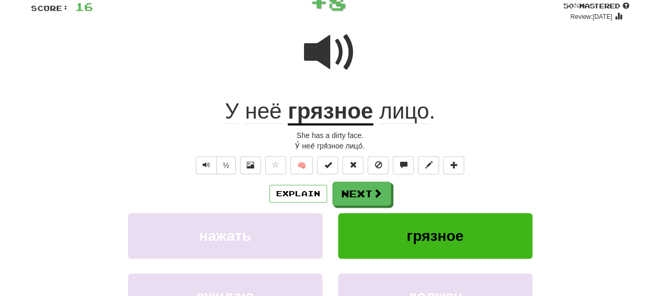
click at [414, 195] on div "Explain Next" at bounding box center [330, 194] width 598 height 24
click at [310, 113] on u "грязное" at bounding box center [330, 112] width 85 height 27
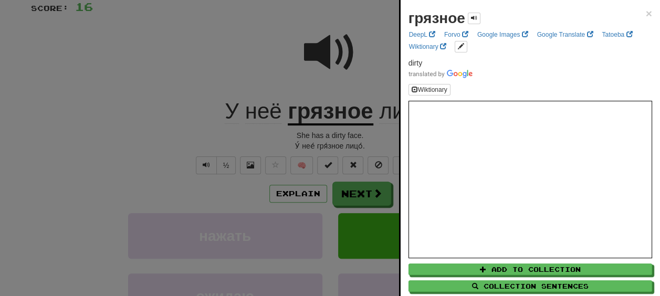
click at [338, 136] on div at bounding box center [330, 148] width 660 height 296
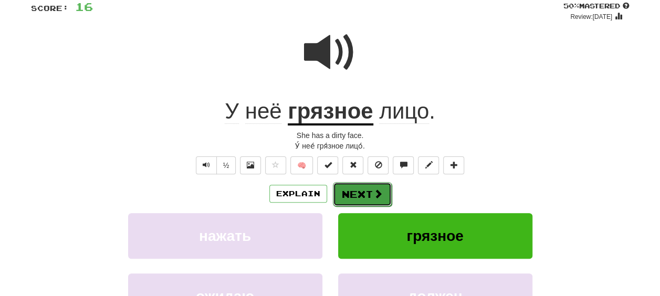
click at [355, 189] on button "Next" at bounding box center [362, 194] width 59 height 24
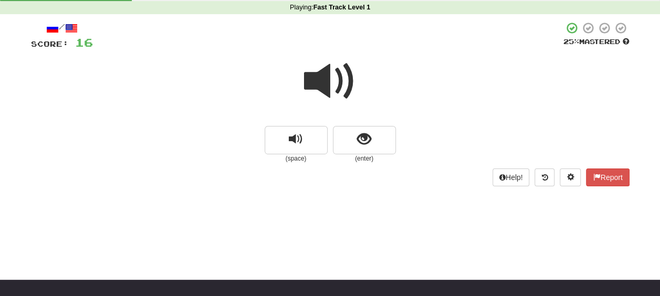
scroll to position [35, 0]
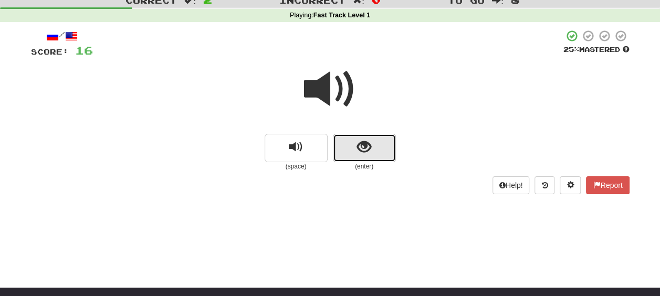
click at [339, 150] on button "show sentence" at bounding box center [364, 148] width 63 height 28
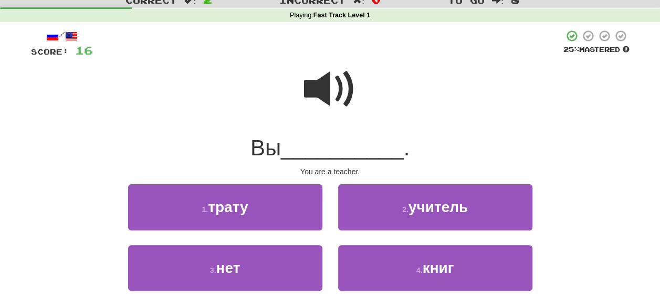
click at [319, 93] on span at bounding box center [330, 89] width 52 height 52
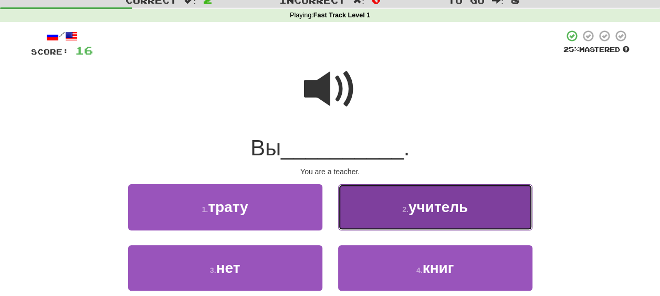
click at [425, 220] on button "2 . учитель" at bounding box center [435, 207] width 194 height 46
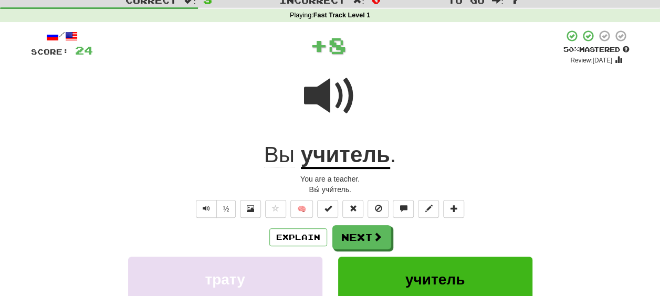
click at [414, 226] on div "Explain Next" at bounding box center [330, 237] width 598 height 24
click at [340, 163] on u "учитель" at bounding box center [345, 155] width 89 height 27
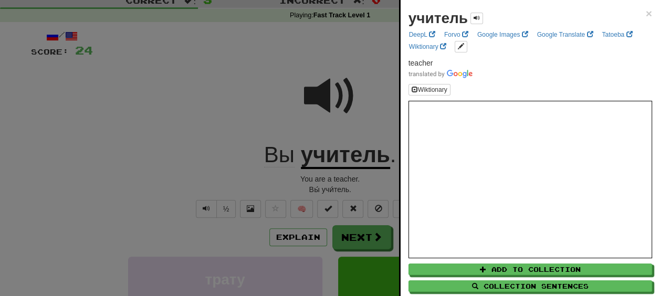
click at [342, 196] on div at bounding box center [330, 148] width 660 height 296
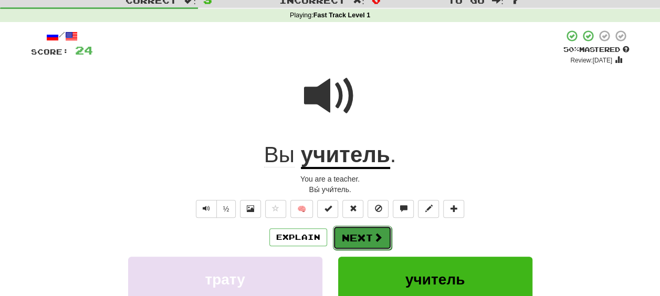
click at [360, 230] on button "Next" at bounding box center [362, 238] width 59 height 24
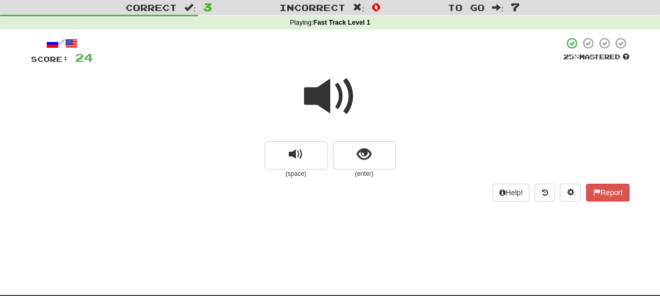
scroll to position [25, 0]
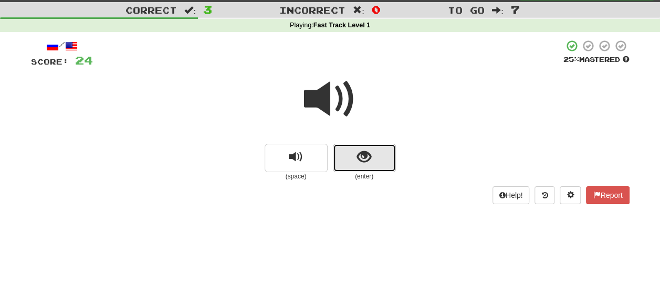
click at [353, 163] on button "show sentence" at bounding box center [364, 158] width 63 height 28
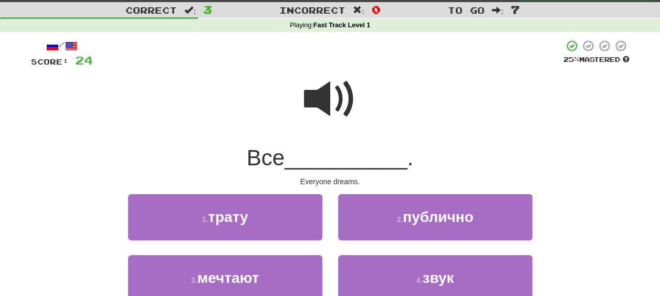
click at [321, 100] on span at bounding box center [330, 99] width 52 height 52
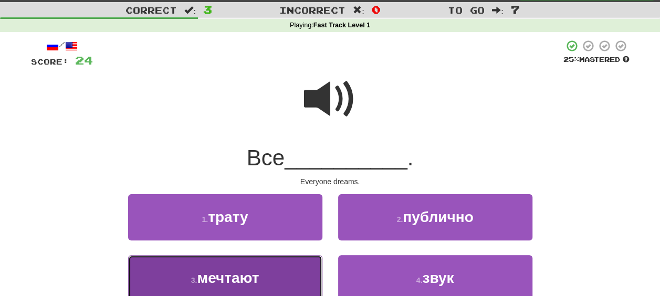
click at [225, 282] on span "мечтают" at bounding box center [228, 278] width 62 height 16
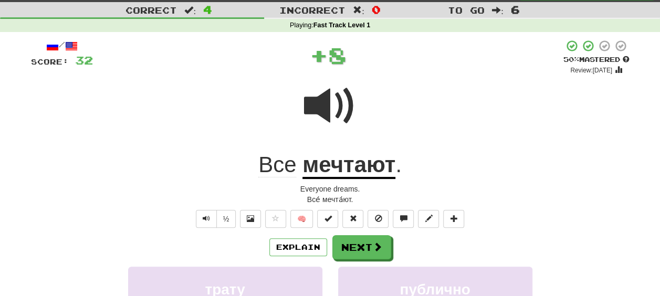
click at [417, 244] on div "Explain Next" at bounding box center [330, 247] width 598 height 24
click at [347, 168] on u "мечтают" at bounding box center [348, 165] width 93 height 27
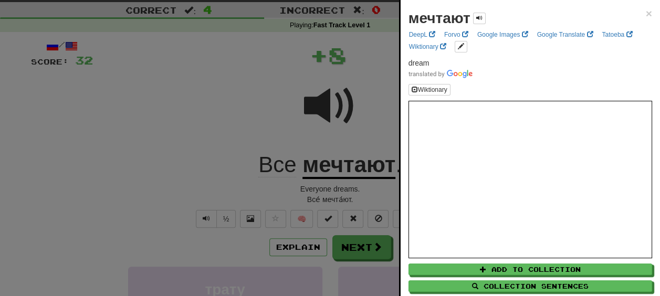
click at [345, 187] on div at bounding box center [330, 148] width 660 height 296
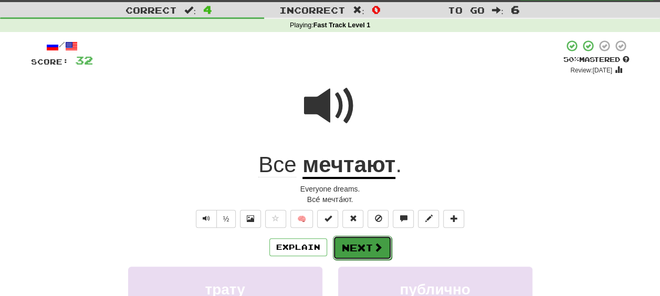
click at [351, 243] on button "Next" at bounding box center [362, 248] width 59 height 24
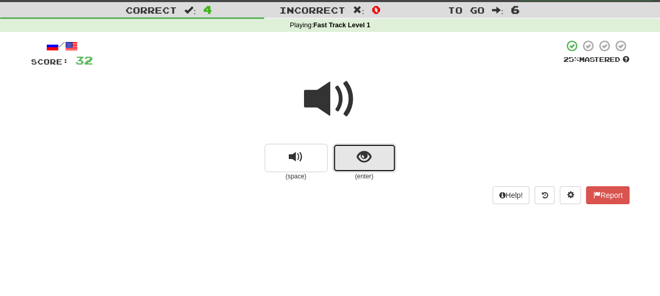
click at [357, 158] on span "show sentence" at bounding box center [364, 157] width 14 height 14
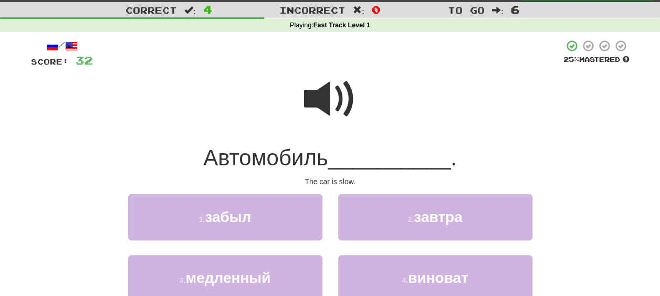
click at [328, 105] on span at bounding box center [330, 99] width 52 height 52
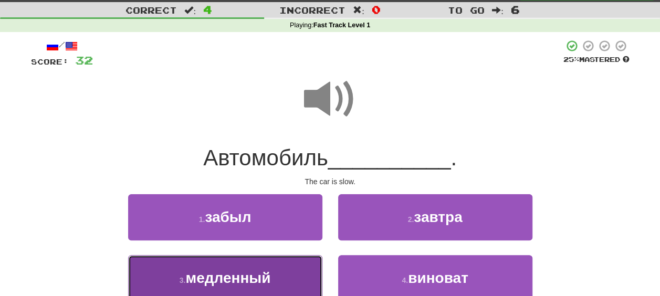
click at [256, 288] on button "3 . медленный" at bounding box center [225, 278] width 194 height 46
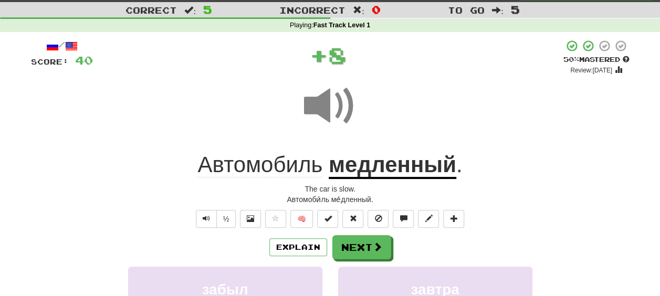
click at [416, 243] on div "Explain Next" at bounding box center [330, 247] width 598 height 24
click at [365, 171] on u "медленный" at bounding box center [392, 165] width 128 height 27
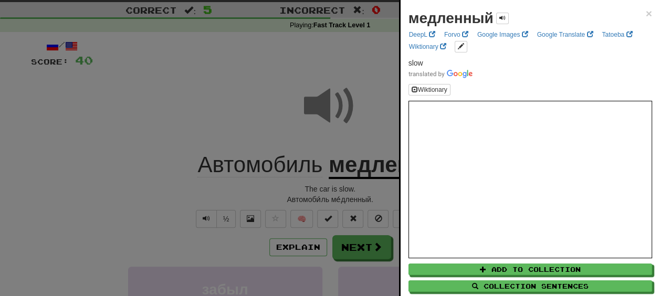
click at [345, 186] on div at bounding box center [330, 148] width 660 height 296
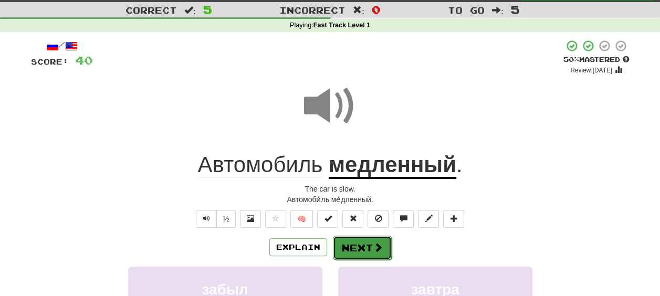
click at [343, 238] on button "Next" at bounding box center [362, 248] width 59 height 24
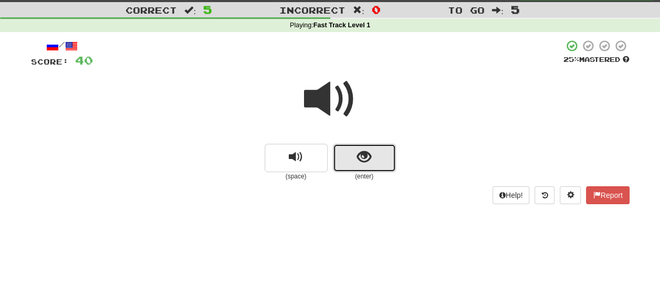
click at [356, 166] on button "show sentence" at bounding box center [364, 158] width 63 height 28
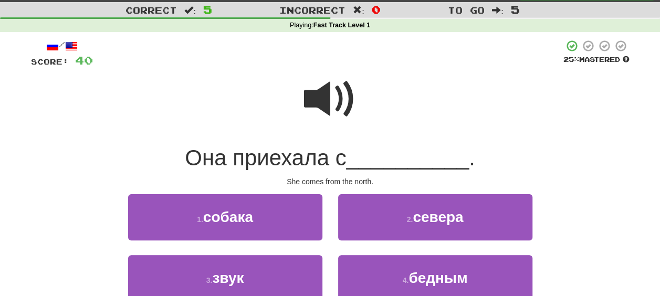
click at [324, 98] on span at bounding box center [330, 99] width 52 height 52
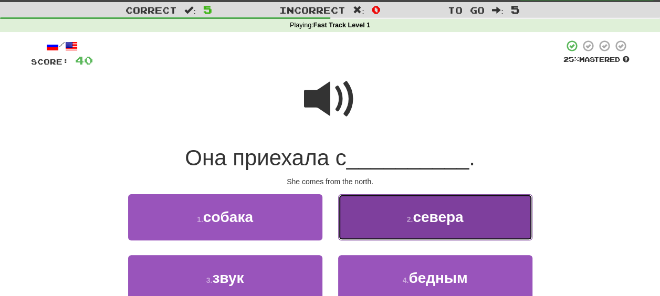
click at [432, 220] on span "севера" at bounding box center [437, 217] width 50 height 16
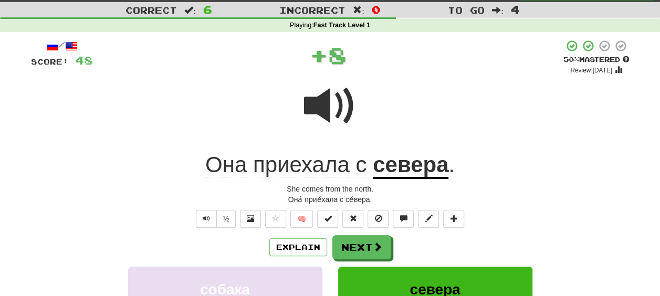
click at [404, 243] on div "Explain Next" at bounding box center [330, 247] width 598 height 24
click at [309, 161] on span "приехала" at bounding box center [301, 164] width 97 height 25
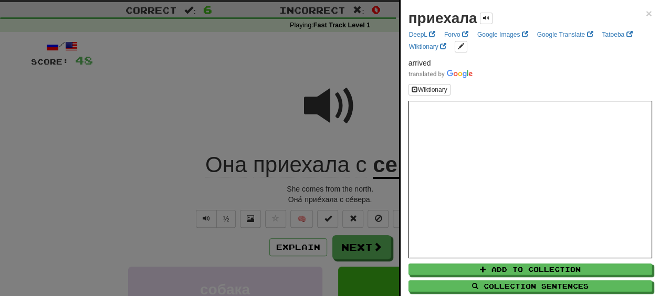
click at [340, 183] on div at bounding box center [330, 148] width 660 height 296
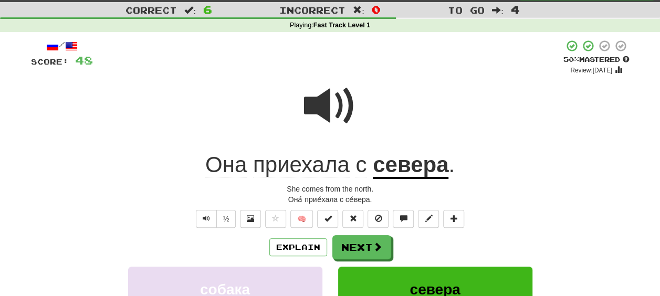
click at [393, 171] on u "севера" at bounding box center [411, 165] width 76 height 27
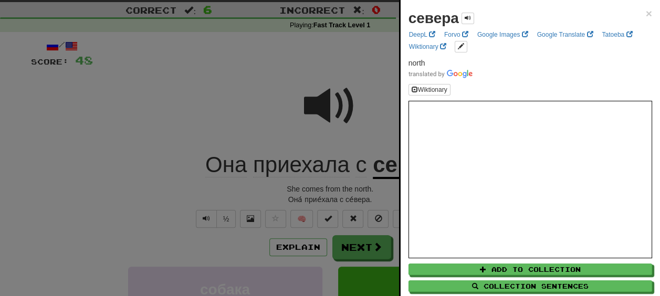
click at [345, 190] on div at bounding box center [330, 148] width 660 height 296
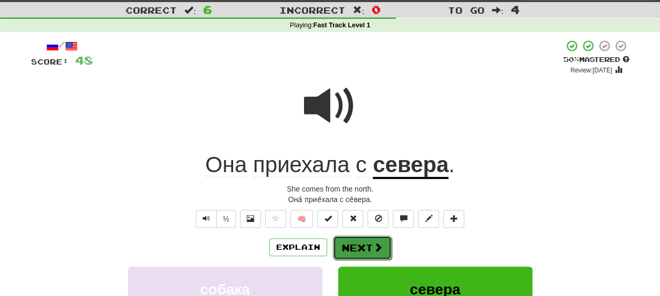
click at [358, 238] on button "Next" at bounding box center [362, 248] width 59 height 24
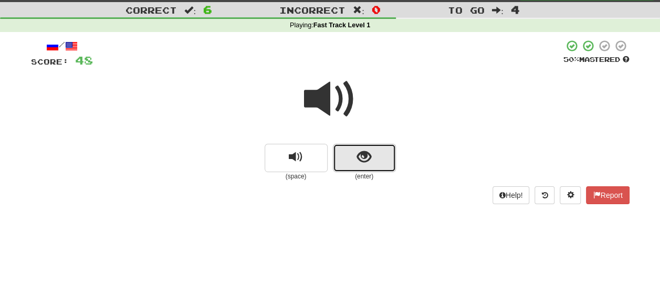
click at [362, 164] on span "show sentence" at bounding box center [364, 157] width 14 height 14
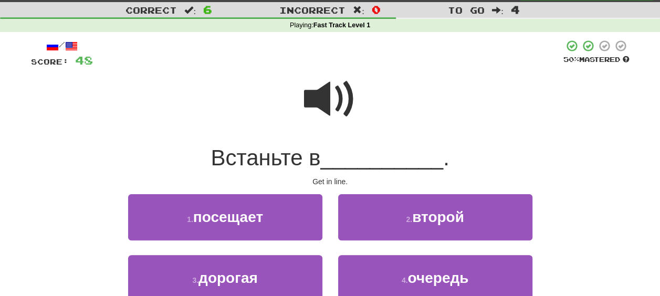
click at [316, 94] on span at bounding box center [330, 99] width 52 height 52
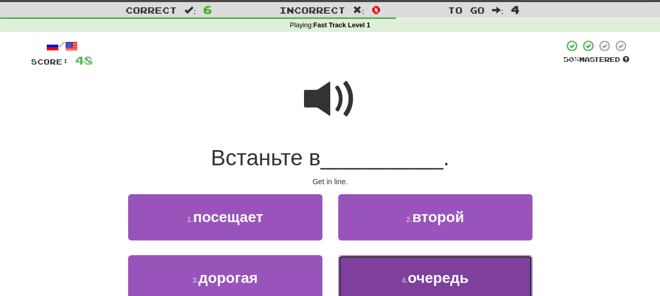
click at [457, 283] on span "очередь" at bounding box center [437, 278] width 61 height 16
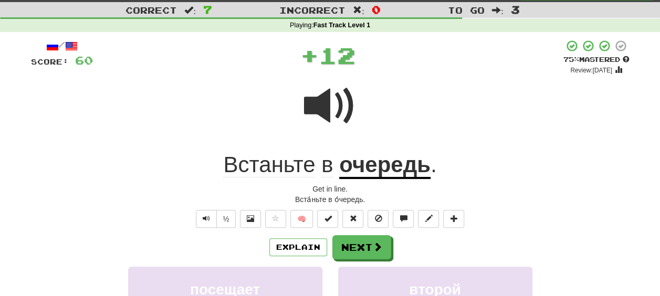
click at [419, 243] on div "Explain Next" at bounding box center [330, 247] width 598 height 24
click at [260, 164] on span "Встаньте" at bounding box center [269, 164] width 92 height 25
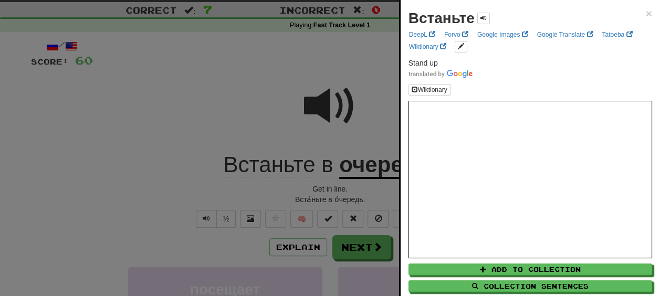
click at [326, 189] on div at bounding box center [330, 148] width 660 height 296
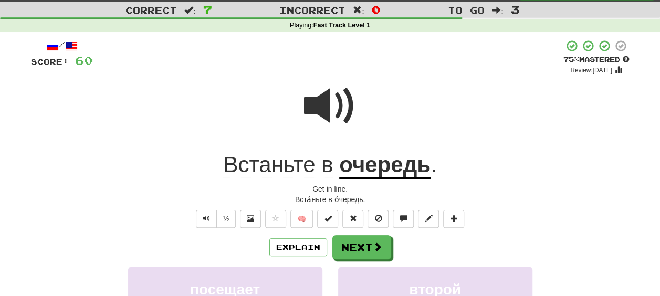
click at [373, 168] on u "очередь" at bounding box center [384, 165] width 91 height 27
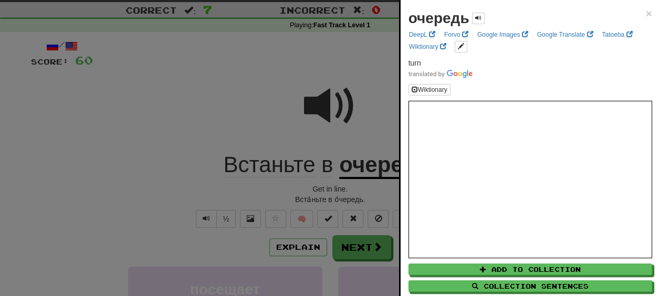
click at [326, 189] on div at bounding box center [330, 148] width 660 height 296
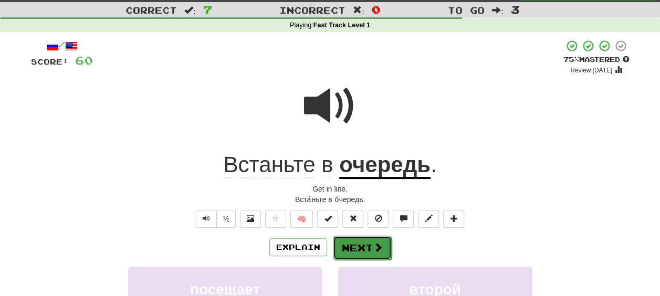
click at [369, 247] on button "Next" at bounding box center [362, 248] width 59 height 24
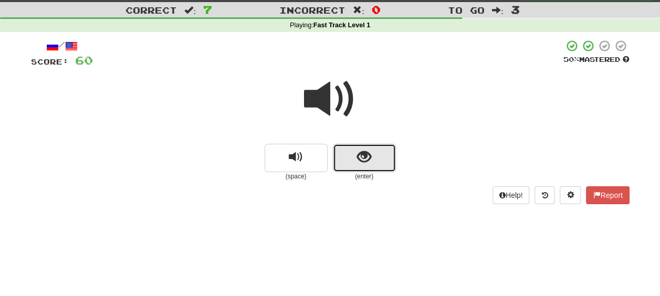
click at [361, 158] on span "show sentence" at bounding box center [364, 157] width 14 height 14
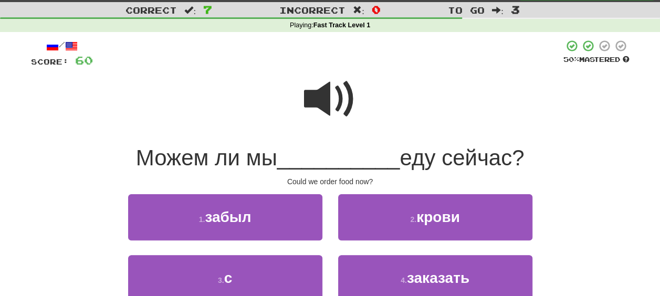
click at [323, 90] on span at bounding box center [330, 99] width 52 height 52
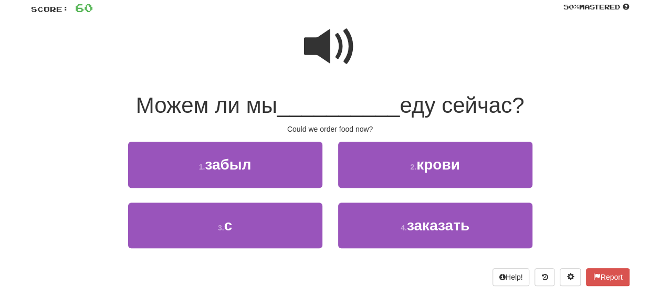
click at [315, 44] on span at bounding box center [330, 46] width 52 height 52
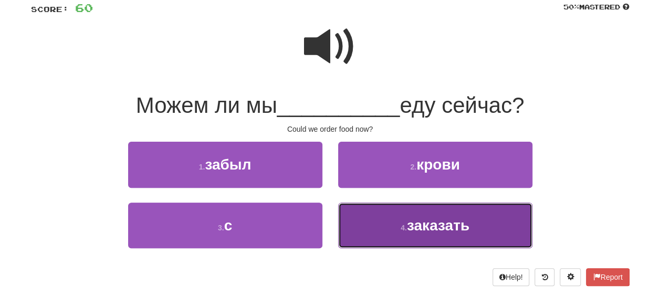
click at [419, 226] on span "заказать" at bounding box center [438, 225] width 62 height 16
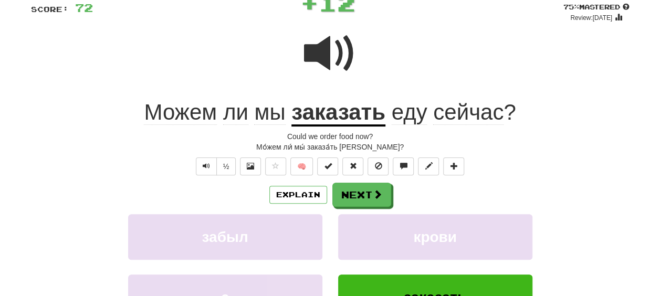
click at [416, 203] on div "Explain Next" at bounding box center [330, 195] width 598 height 24
click at [183, 109] on span "Можем" at bounding box center [180, 112] width 73 height 25
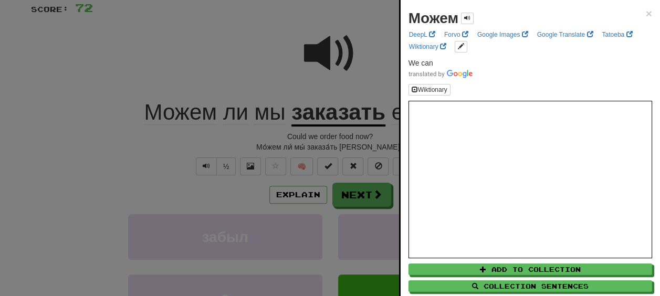
click at [264, 140] on div at bounding box center [330, 148] width 660 height 296
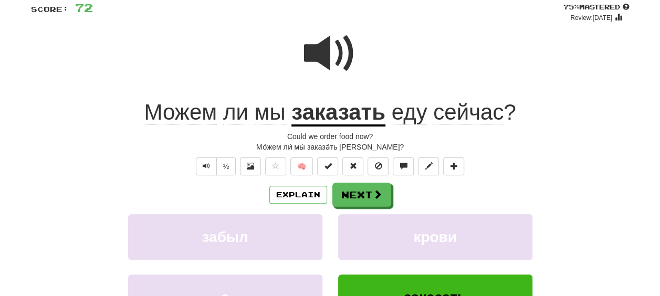
click at [235, 117] on span "ли" at bounding box center [235, 112] width 25 height 25
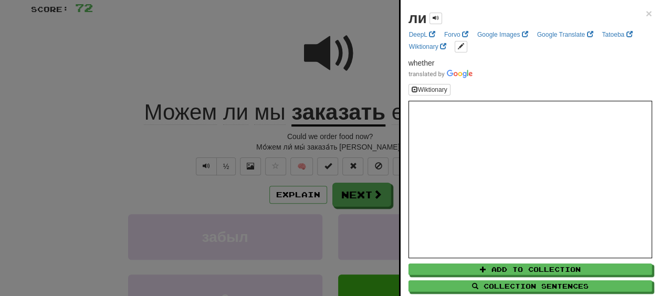
click at [268, 134] on div at bounding box center [330, 148] width 660 height 296
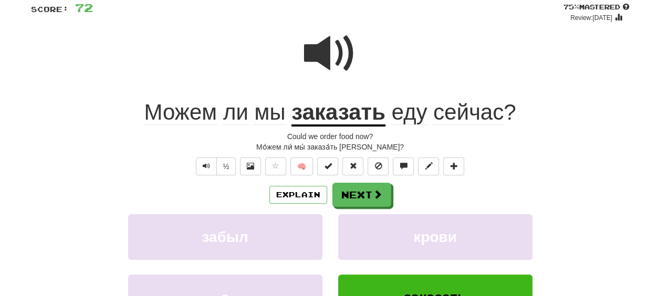
click at [272, 117] on span "мы" at bounding box center [269, 112] width 31 height 25
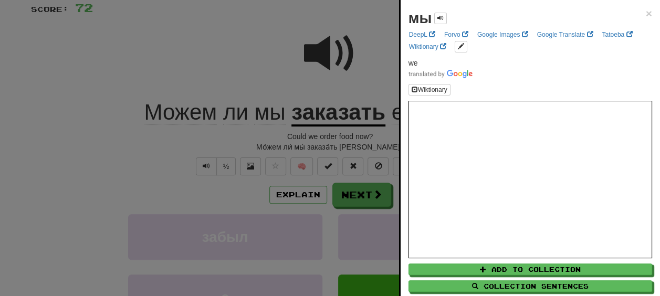
click at [254, 140] on div at bounding box center [330, 148] width 660 height 296
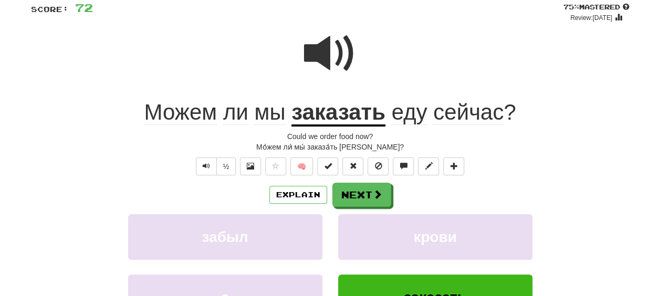
click at [239, 115] on span "ли" at bounding box center [235, 112] width 25 height 25
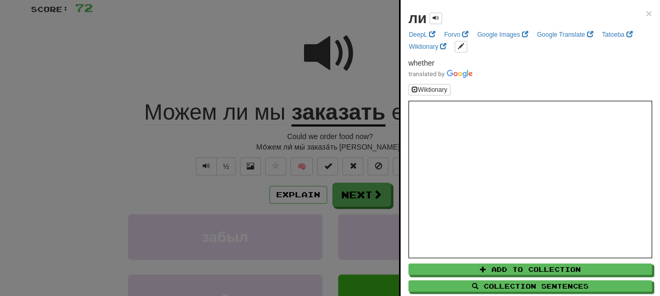
click at [240, 133] on div at bounding box center [330, 148] width 660 height 296
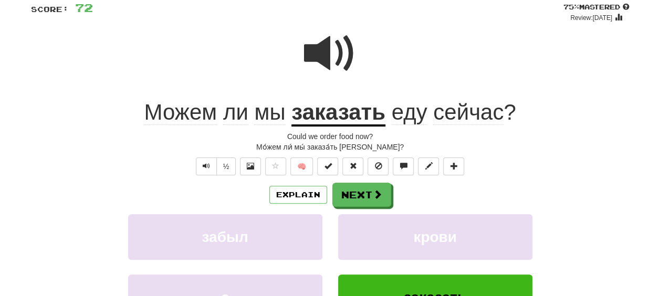
click at [334, 115] on u "заказать" at bounding box center [338, 113] width 94 height 27
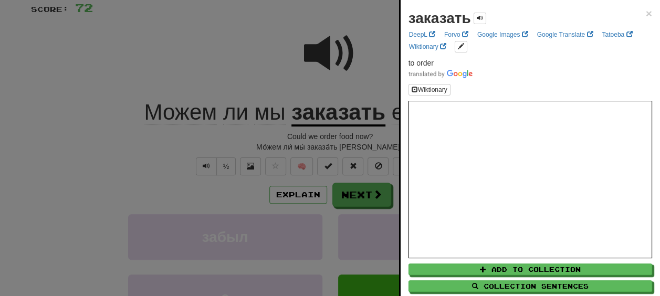
click at [334, 137] on div at bounding box center [330, 148] width 660 height 296
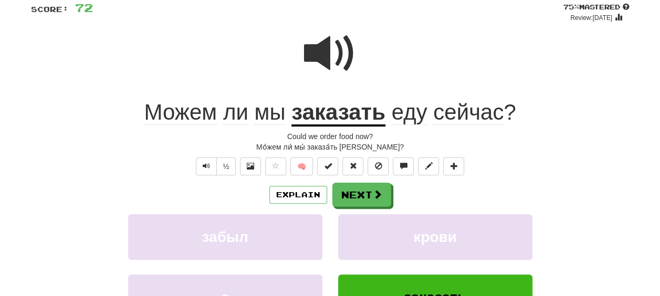
click at [341, 116] on u "заказать" at bounding box center [338, 113] width 94 height 27
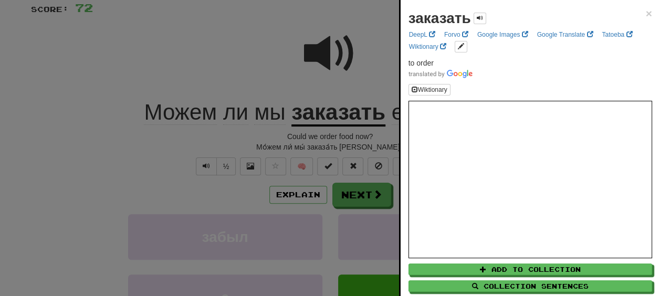
click at [343, 136] on div at bounding box center [330, 148] width 660 height 296
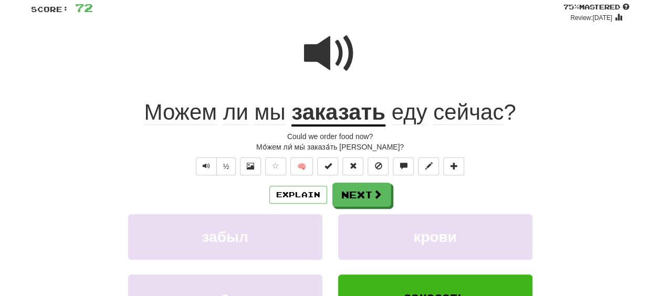
click at [414, 115] on span "еду" at bounding box center [409, 112] width 36 height 25
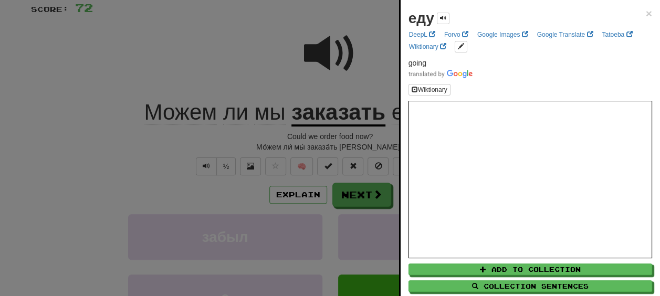
click at [374, 133] on div at bounding box center [330, 148] width 660 height 296
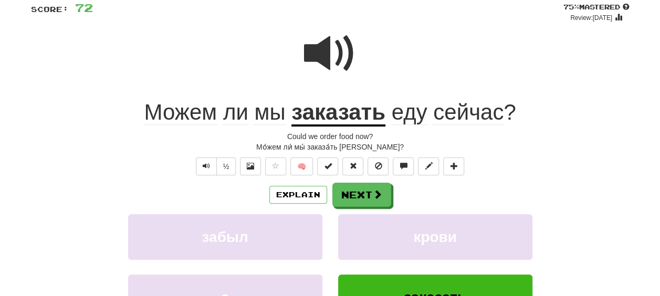
click at [457, 119] on span "сейчас" at bounding box center [468, 112] width 70 height 25
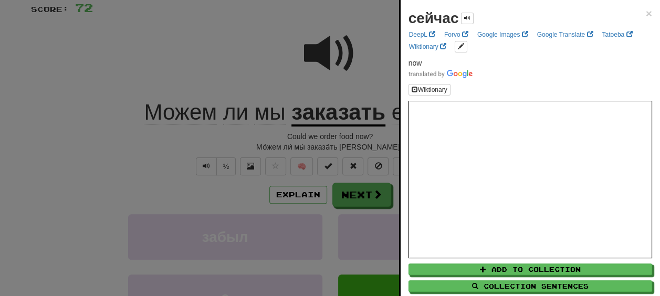
click at [353, 137] on div at bounding box center [330, 148] width 660 height 296
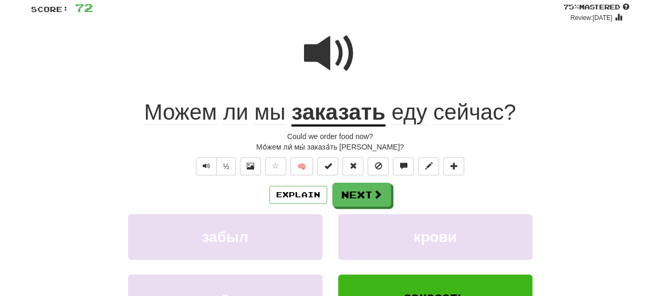
click at [408, 118] on span "еду" at bounding box center [409, 112] width 36 height 25
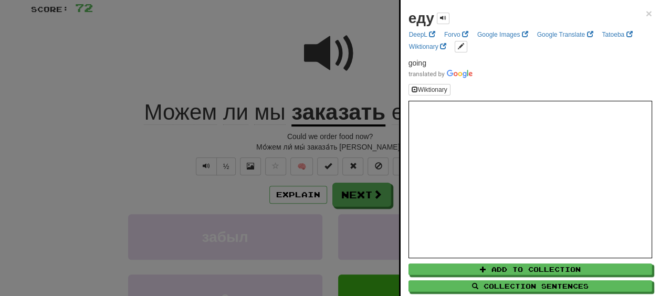
click at [355, 146] on div at bounding box center [330, 148] width 660 height 296
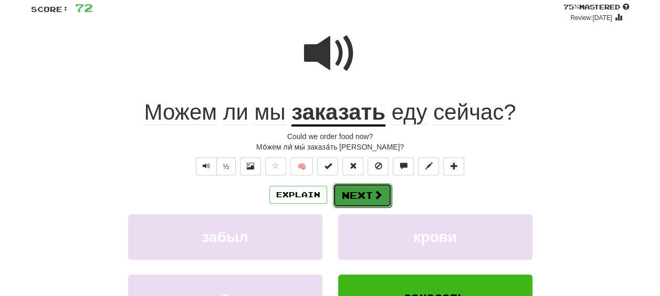
click at [367, 189] on button "Next" at bounding box center [362, 195] width 59 height 24
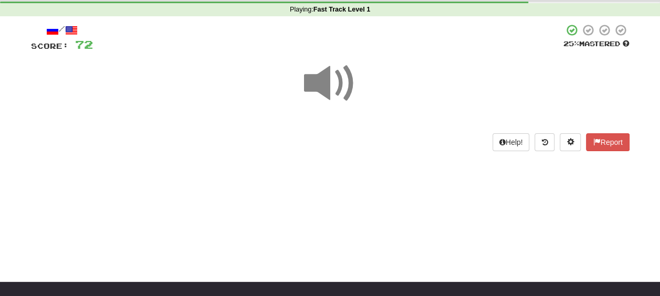
scroll to position [25, 0]
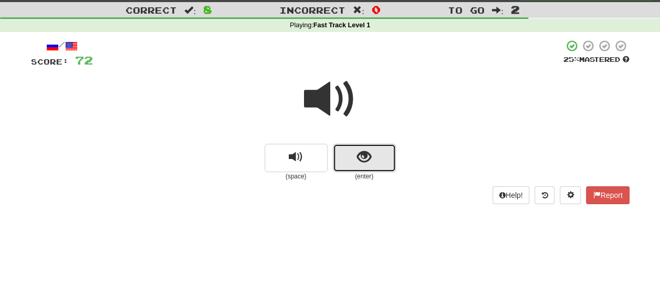
click at [368, 166] on button "show sentence" at bounding box center [364, 158] width 63 height 28
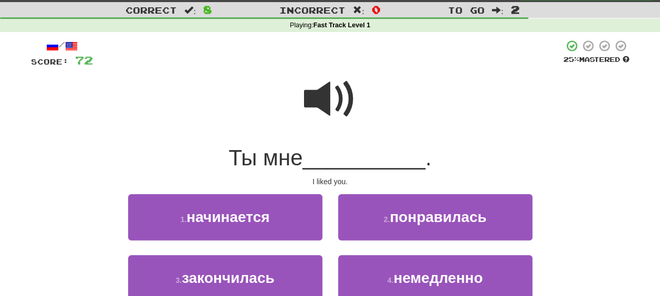
click at [331, 101] on span at bounding box center [330, 99] width 52 height 52
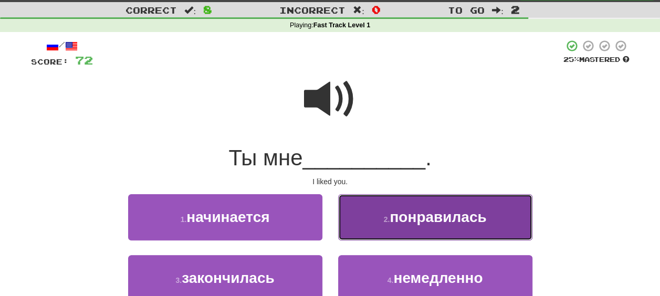
click at [437, 227] on button "2 . понравилась" at bounding box center [435, 217] width 194 height 46
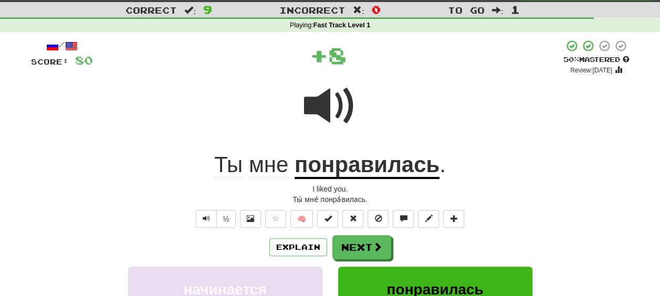
click at [417, 248] on div "Explain Next" at bounding box center [330, 247] width 598 height 24
click at [336, 177] on u "понравилась" at bounding box center [366, 165] width 145 height 27
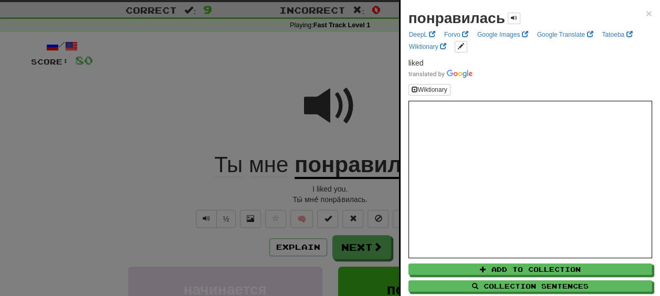
click at [338, 197] on div at bounding box center [330, 148] width 660 height 296
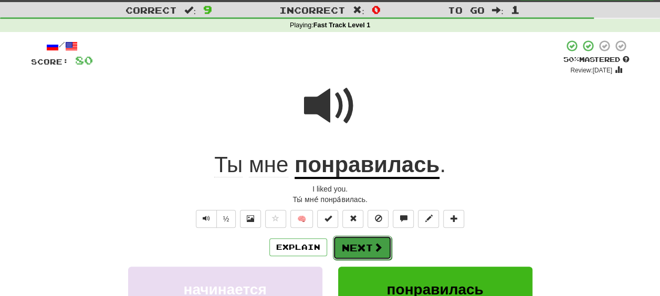
click at [350, 239] on button "Next" at bounding box center [362, 248] width 59 height 24
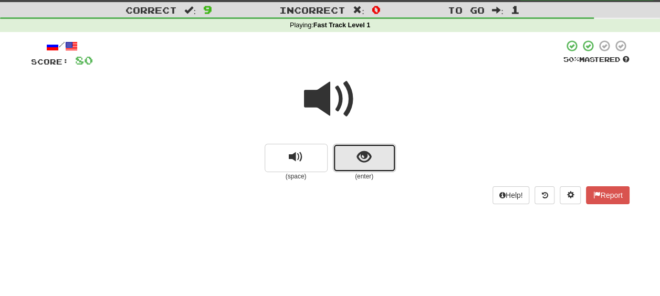
click at [347, 161] on button "show sentence" at bounding box center [364, 158] width 63 height 28
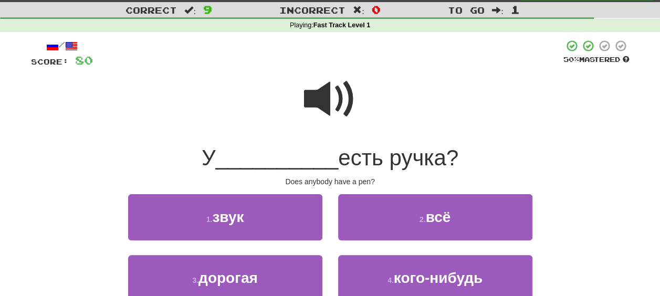
click at [327, 104] on span at bounding box center [330, 99] width 52 height 52
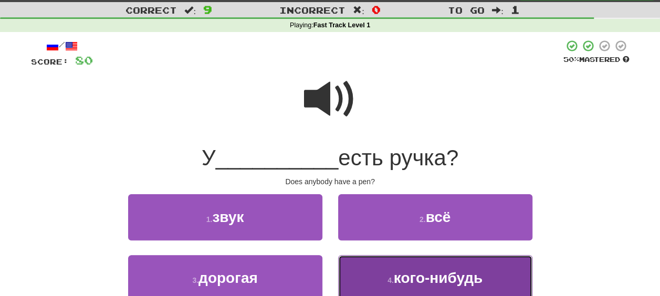
click at [409, 282] on span "кого-нибудь" at bounding box center [438, 278] width 89 height 16
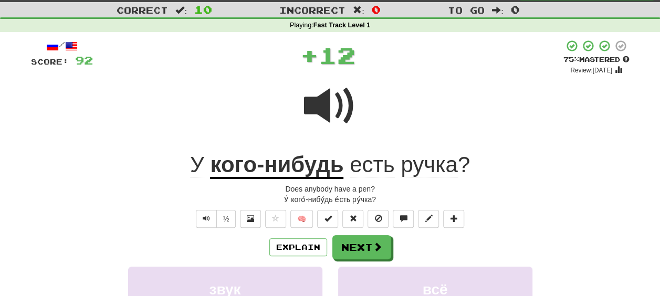
click at [411, 255] on div "Explain Next" at bounding box center [330, 247] width 598 height 24
click at [275, 168] on u "кого-нибудь" at bounding box center [276, 165] width 133 height 27
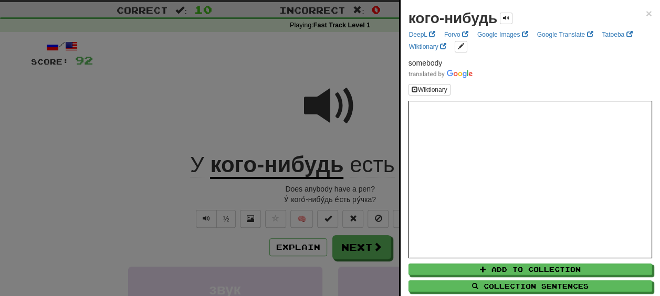
click at [337, 187] on div at bounding box center [330, 148] width 660 height 296
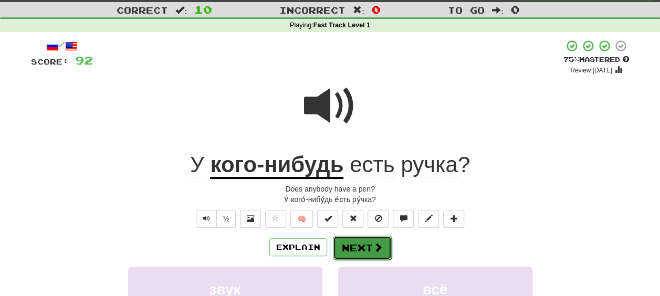
click at [357, 250] on button "Next" at bounding box center [362, 248] width 59 height 24
